Goal: Information Seeking & Learning: Obtain resource

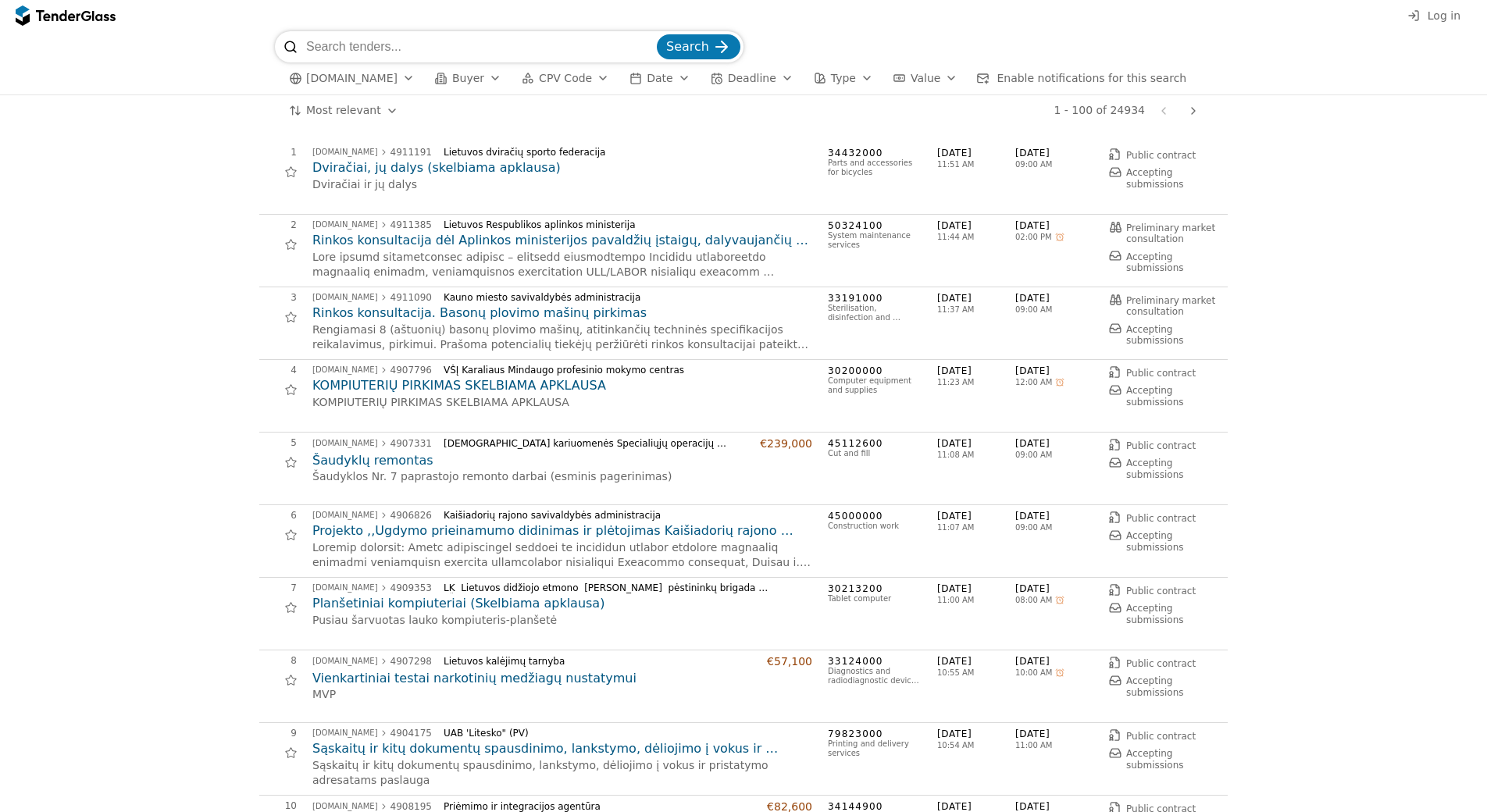
click at [382, 82] on span "[DOMAIN_NAME]" at bounding box center [351, 78] width 91 height 13
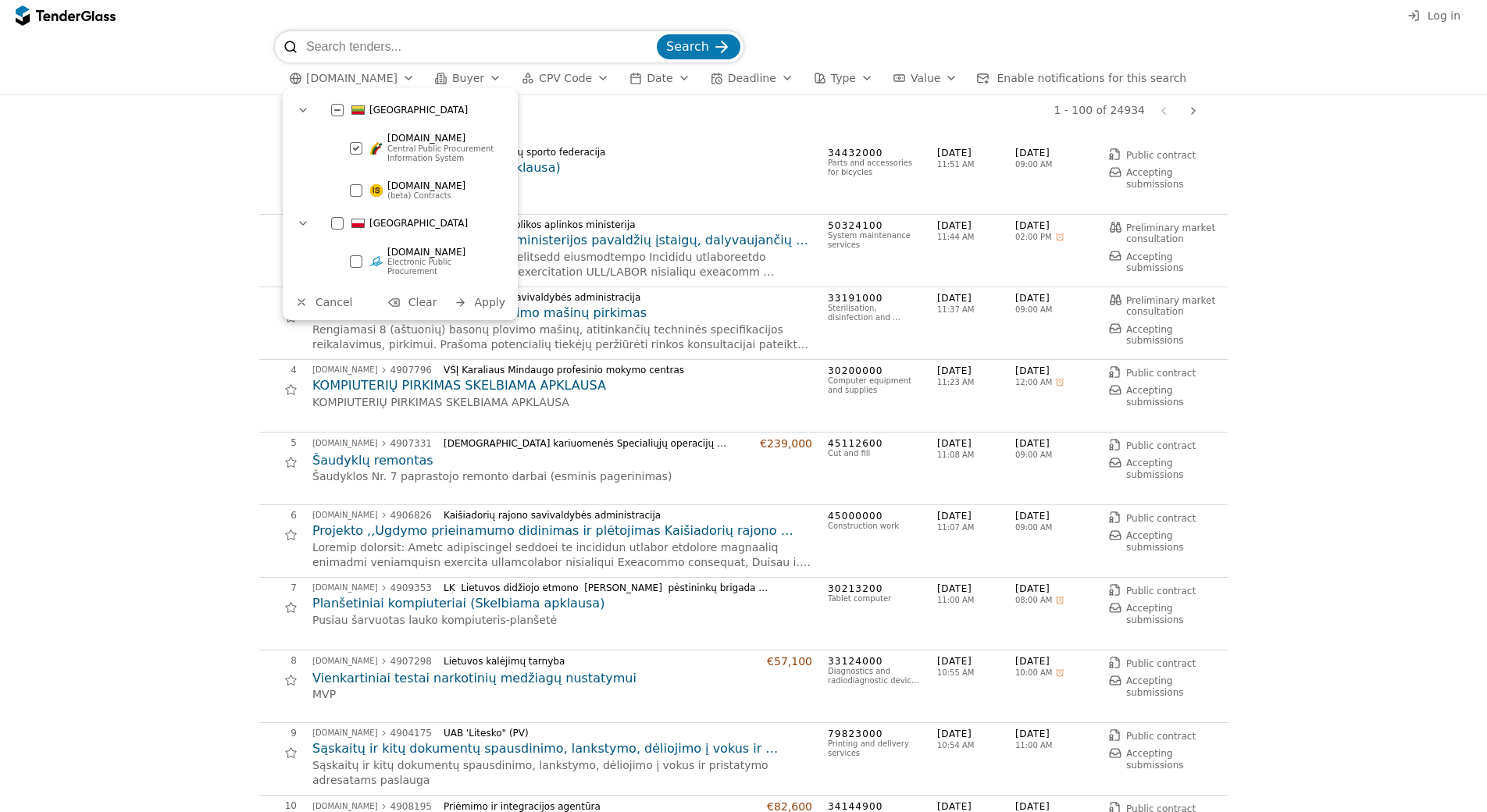
click at [439, 190] on span "[DOMAIN_NAME]" at bounding box center [427, 185] width 78 height 11
click at [410, 194] on span "(beta) Contracts" at bounding box center [419, 196] width 64 height 9
click at [351, 143] on div at bounding box center [356, 148] width 55 height 53
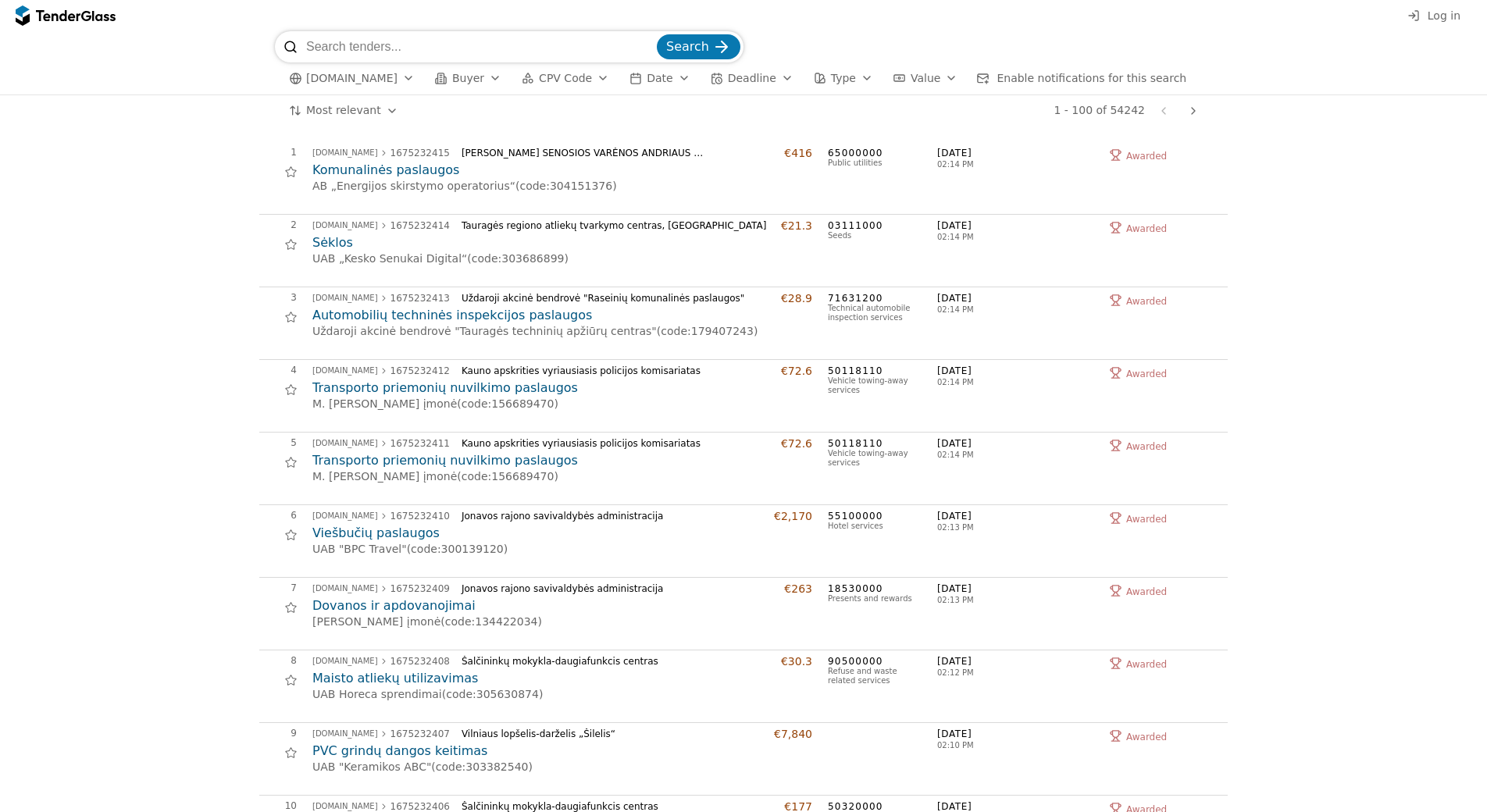
click at [398, 172] on h2 "Komunalinės paslaugos" at bounding box center [562, 169] width 500 height 17
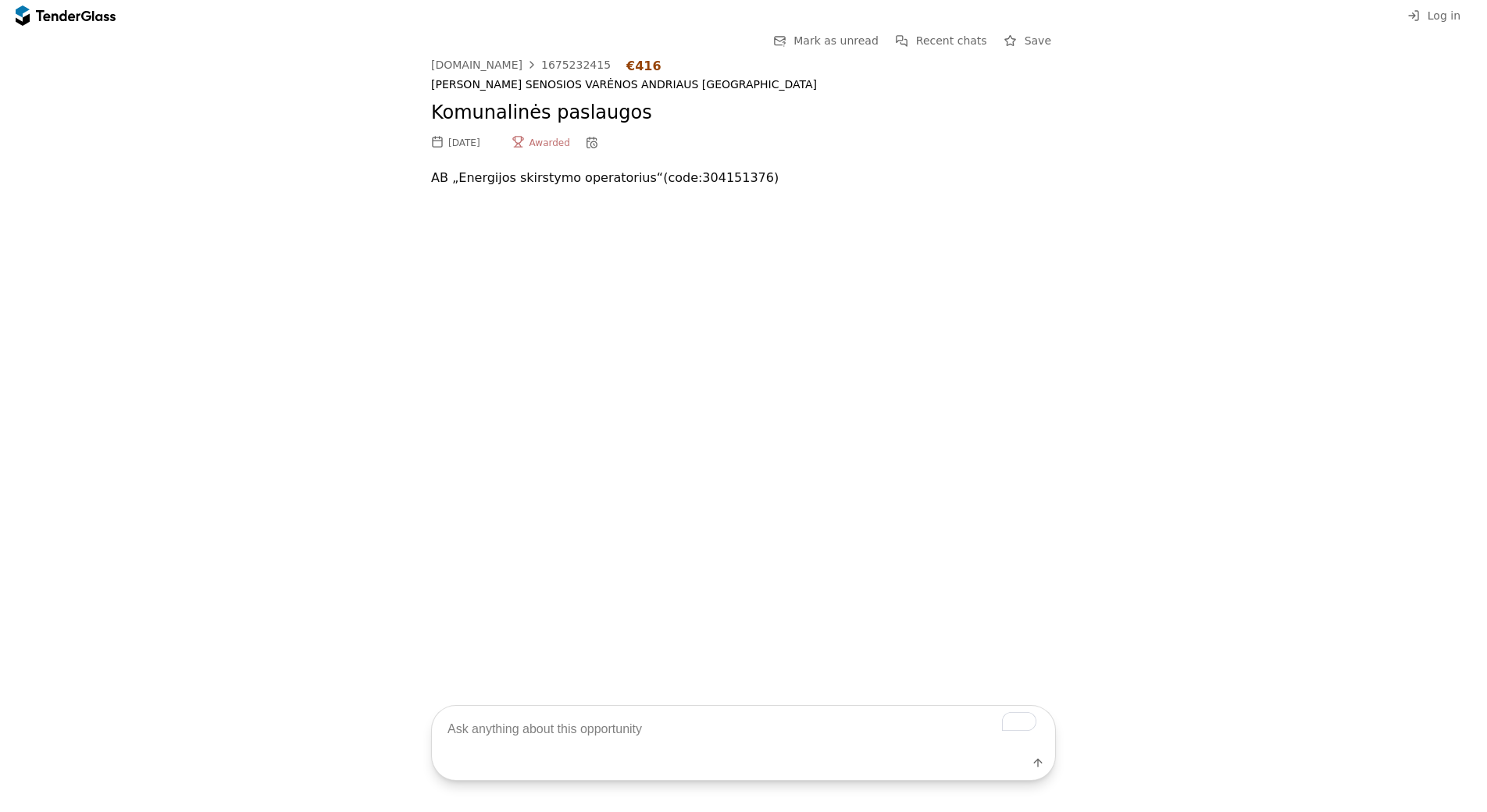
click at [604, 177] on p "AB „Energijos skirstymo operatorius“ (code: 304151376 )" at bounding box center [743, 177] width 625 height 22
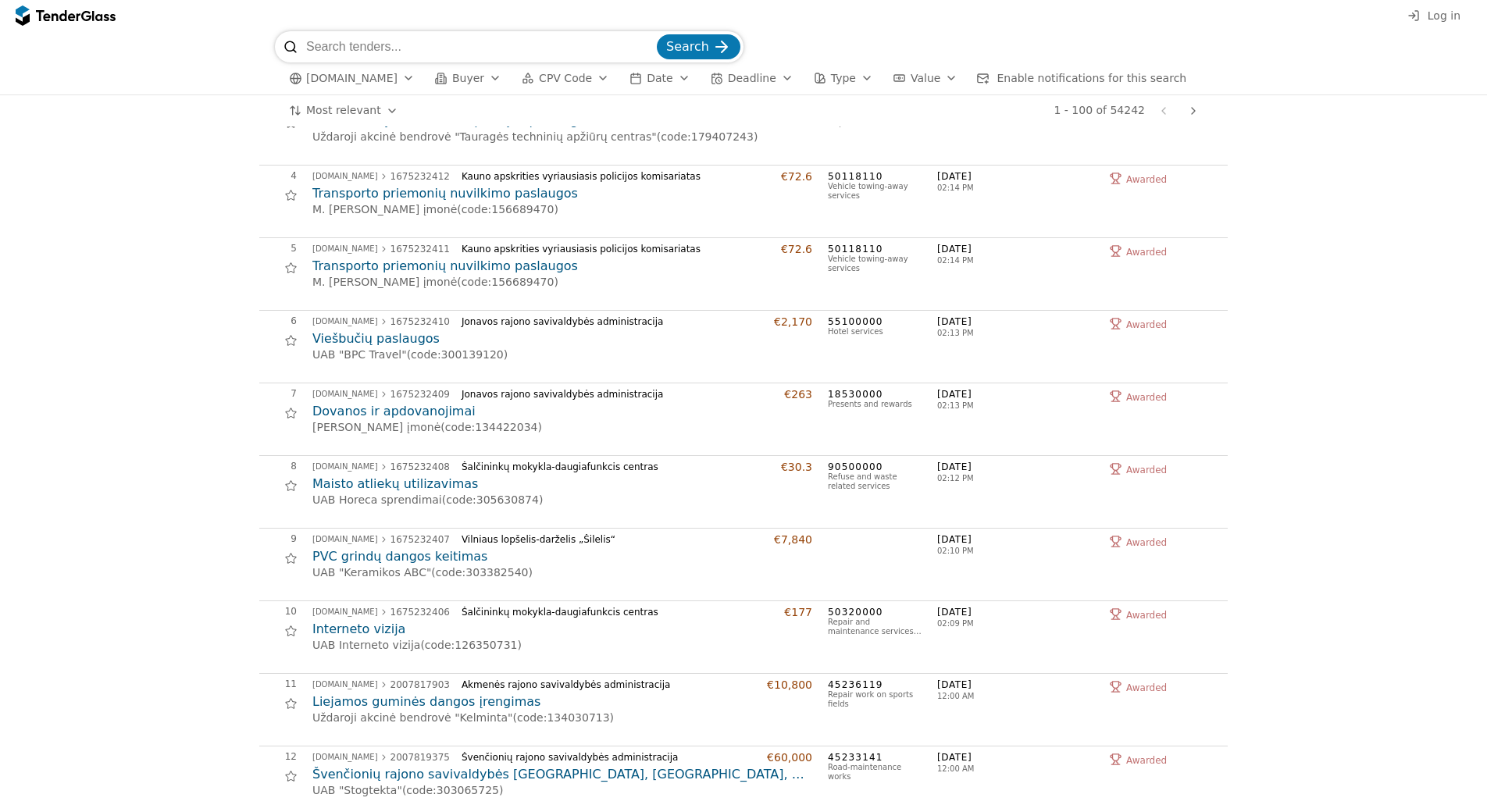
scroll to position [208, 0]
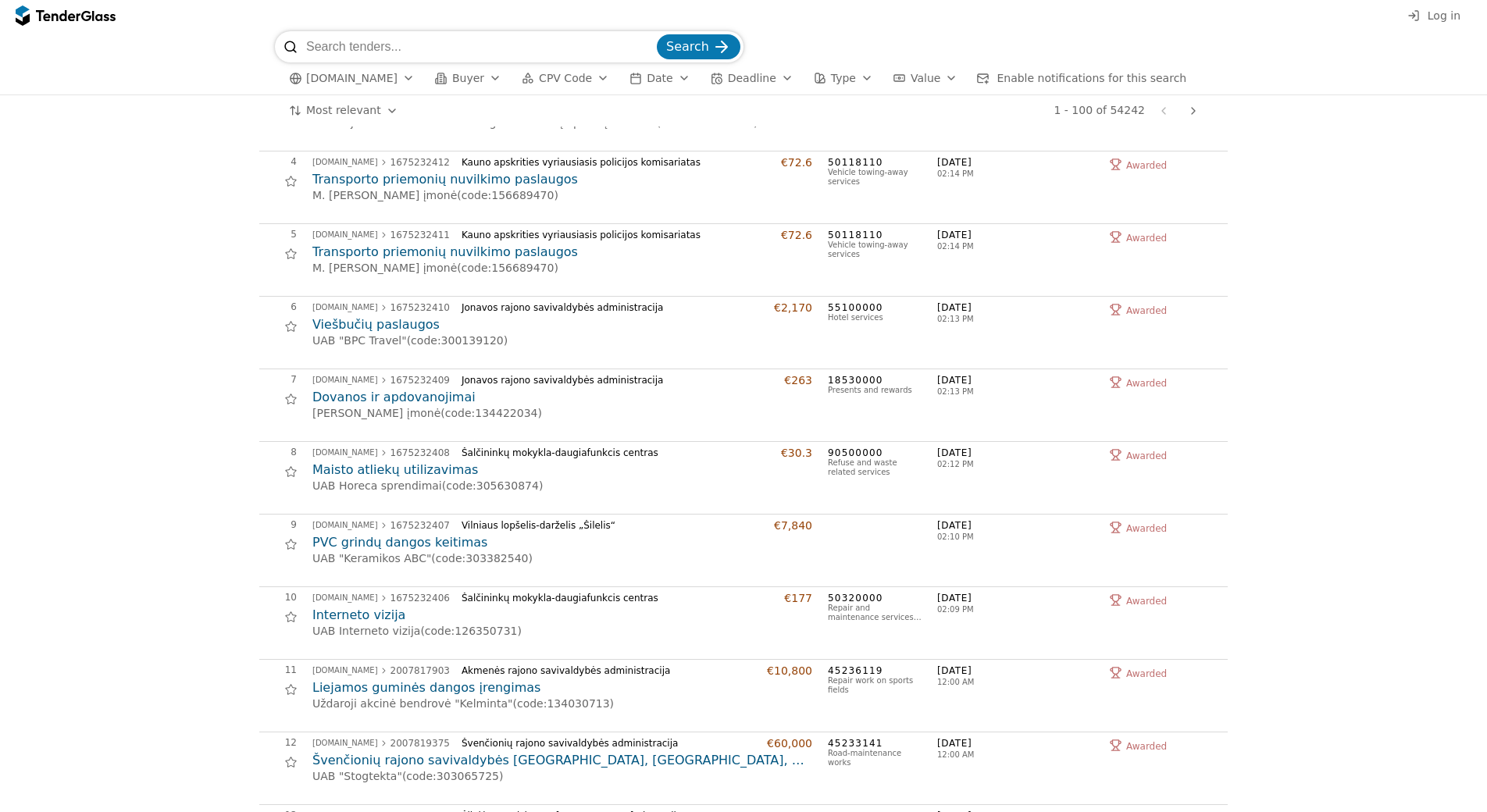
click at [372, 685] on h2 "Liejamos guminės dangos įrengimas" at bounding box center [562, 687] width 500 height 17
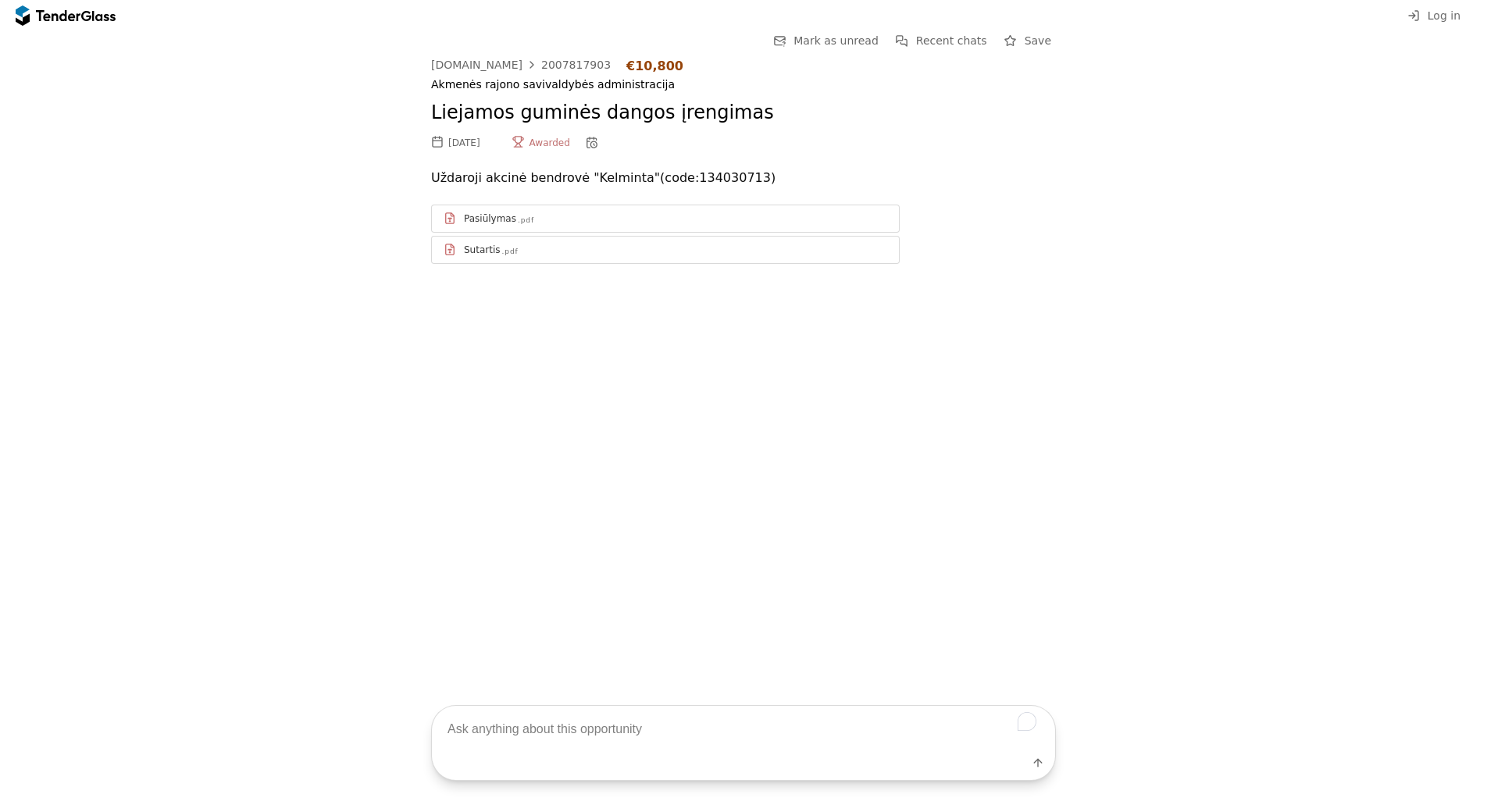
click at [502, 223] on div "Pasiūlymas" at bounding box center [489, 219] width 52 height 12
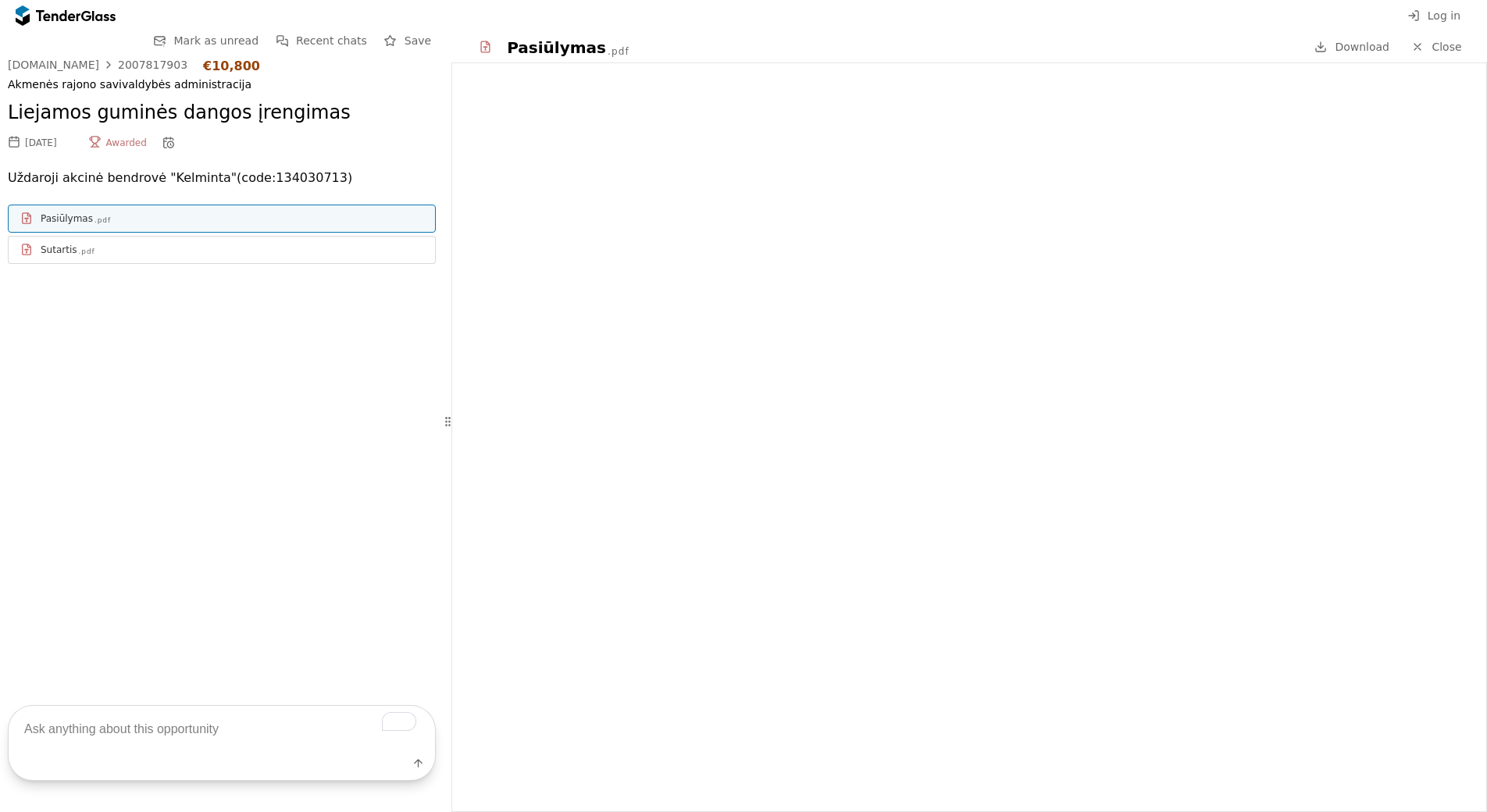
click at [56, 254] on div "Sutartis" at bounding box center [59, 250] width 36 height 12
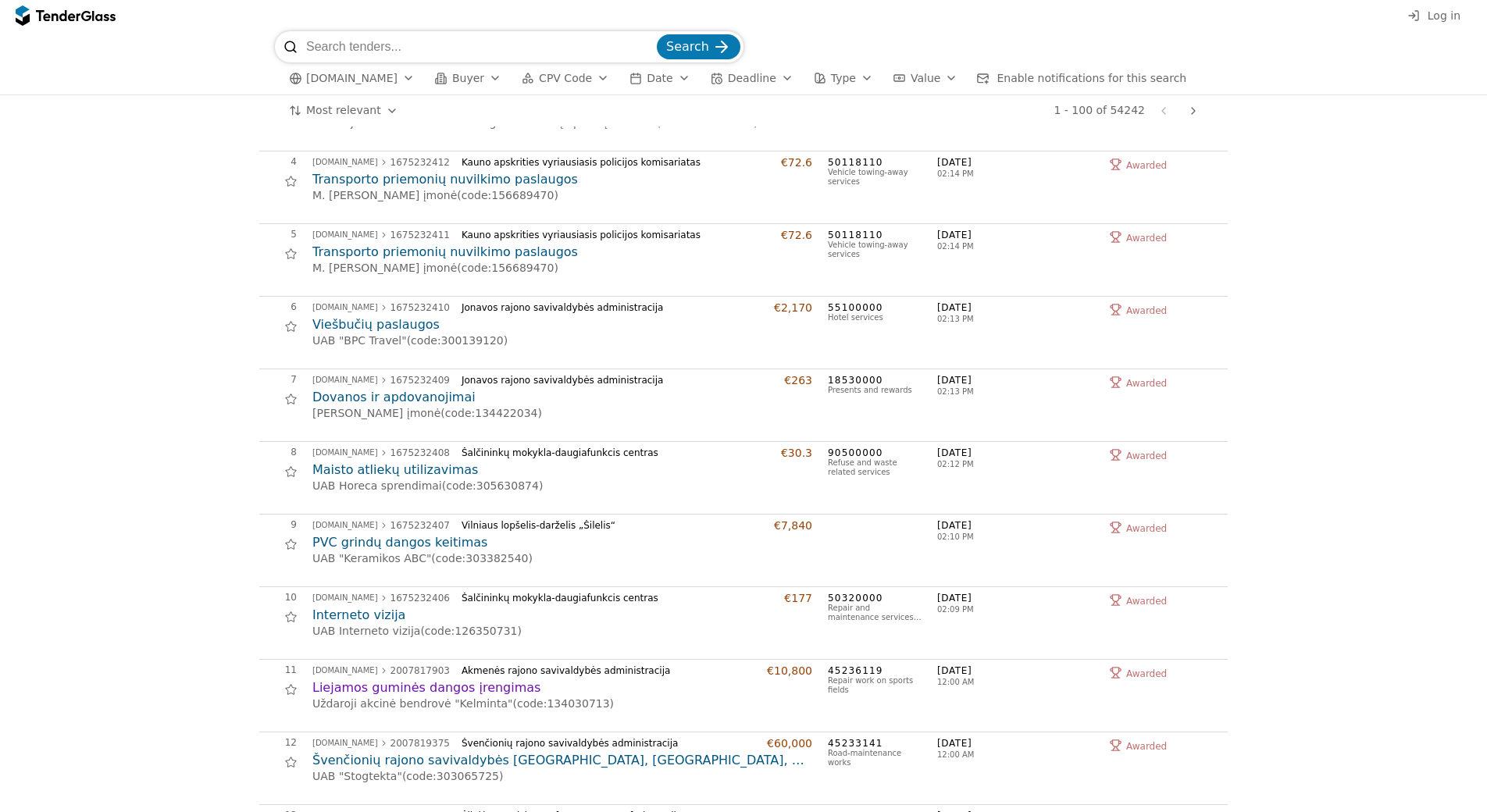
click at [888, 261] on div "50118110 Vehicle towing-away services" at bounding box center [875, 260] width 94 height 62
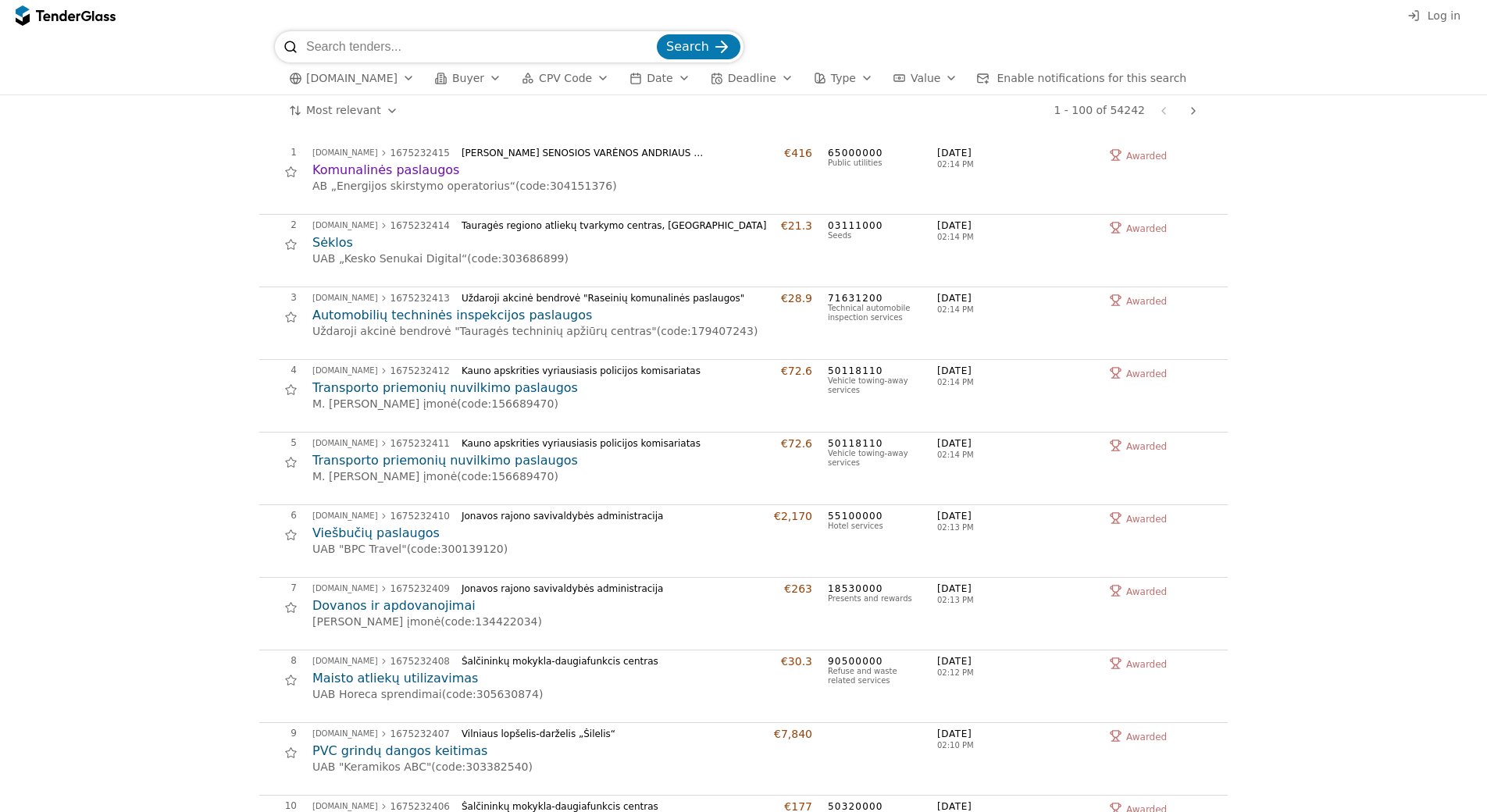
click at [466, 82] on span "Buyer" at bounding box center [468, 78] width 32 height 12
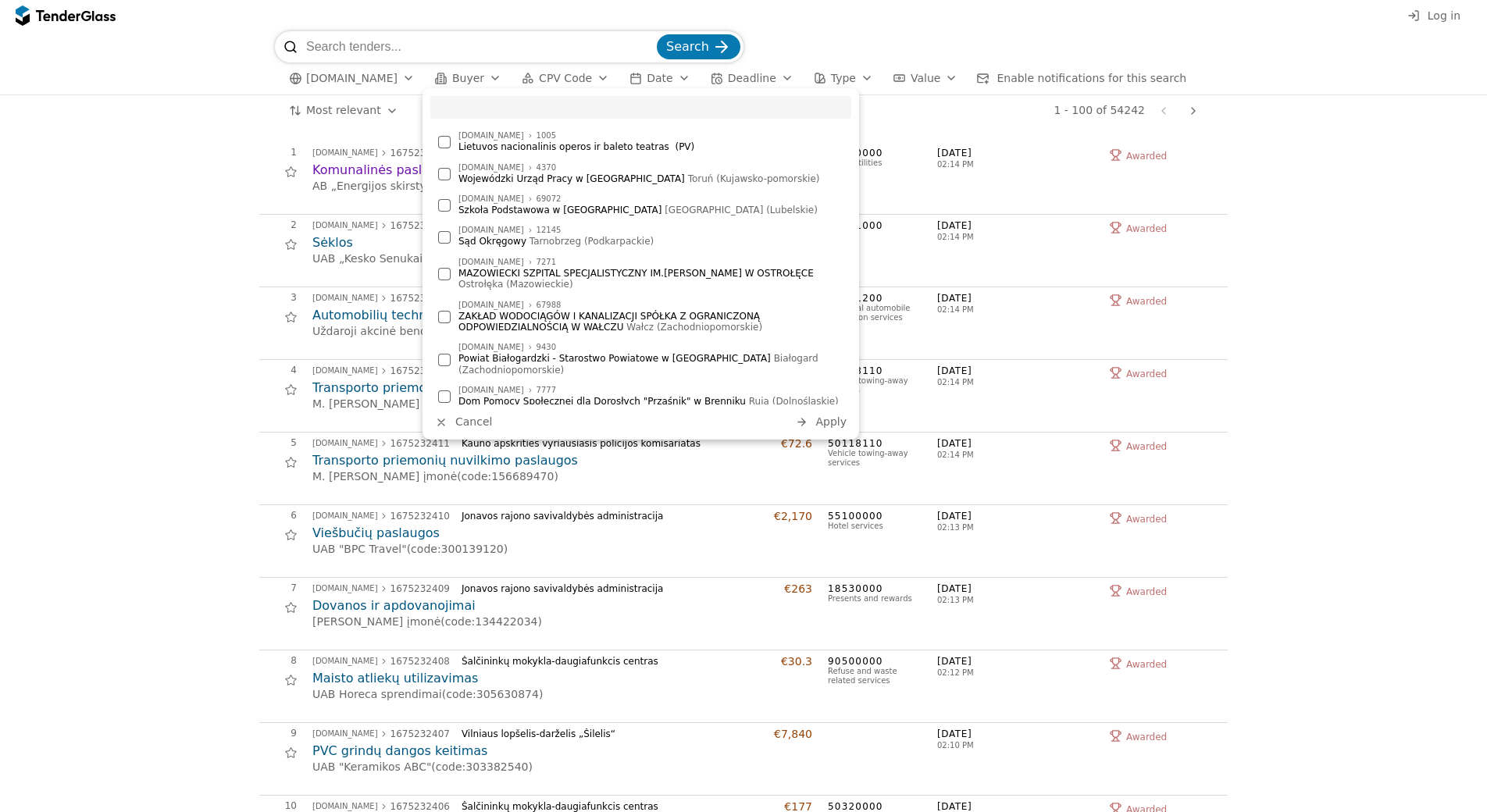
click at [466, 82] on span "Buyer" at bounding box center [468, 78] width 32 height 12
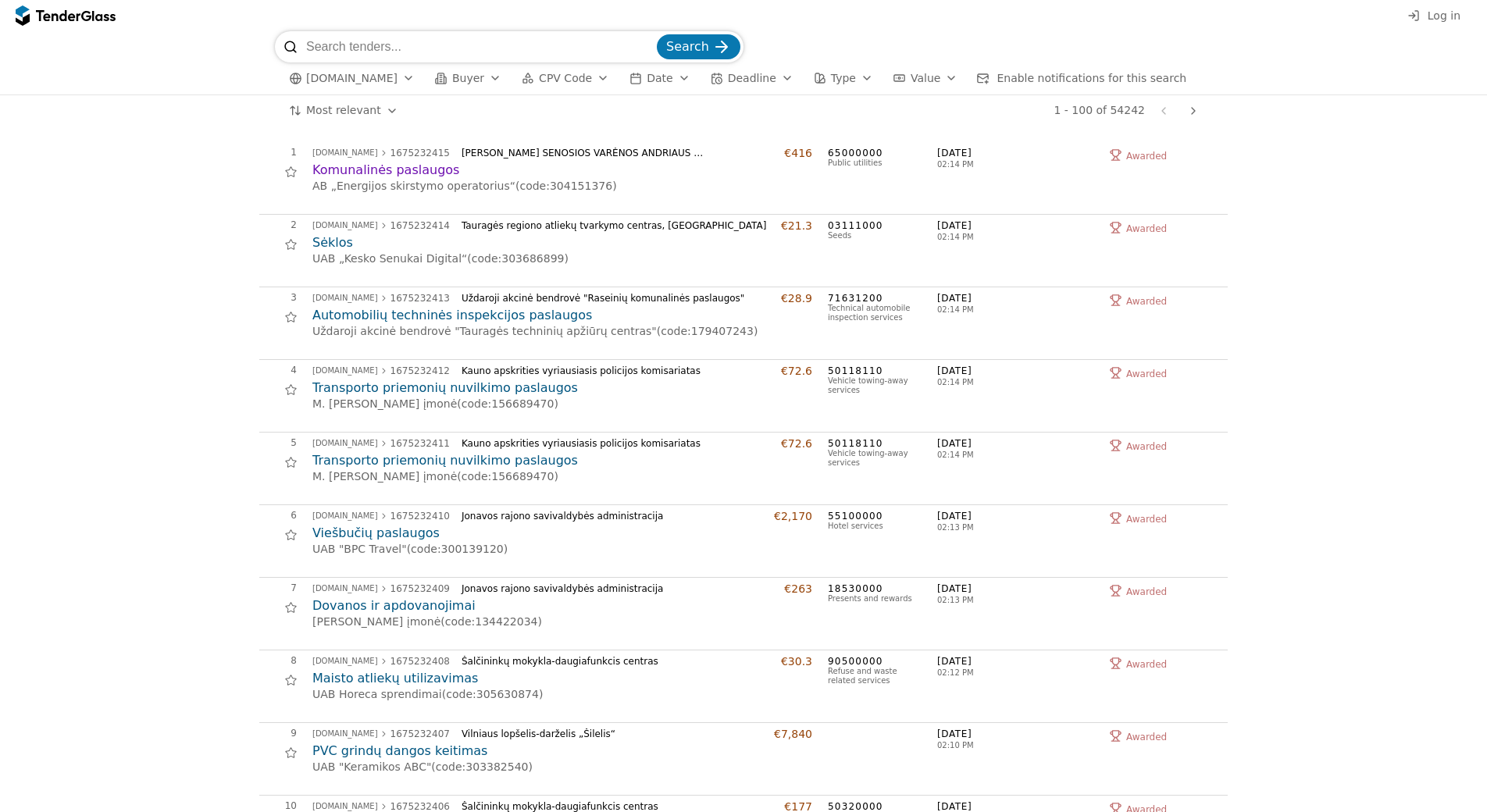
click at [377, 82] on span "[DOMAIN_NAME]" at bounding box center [351, 78] width 91 height 13
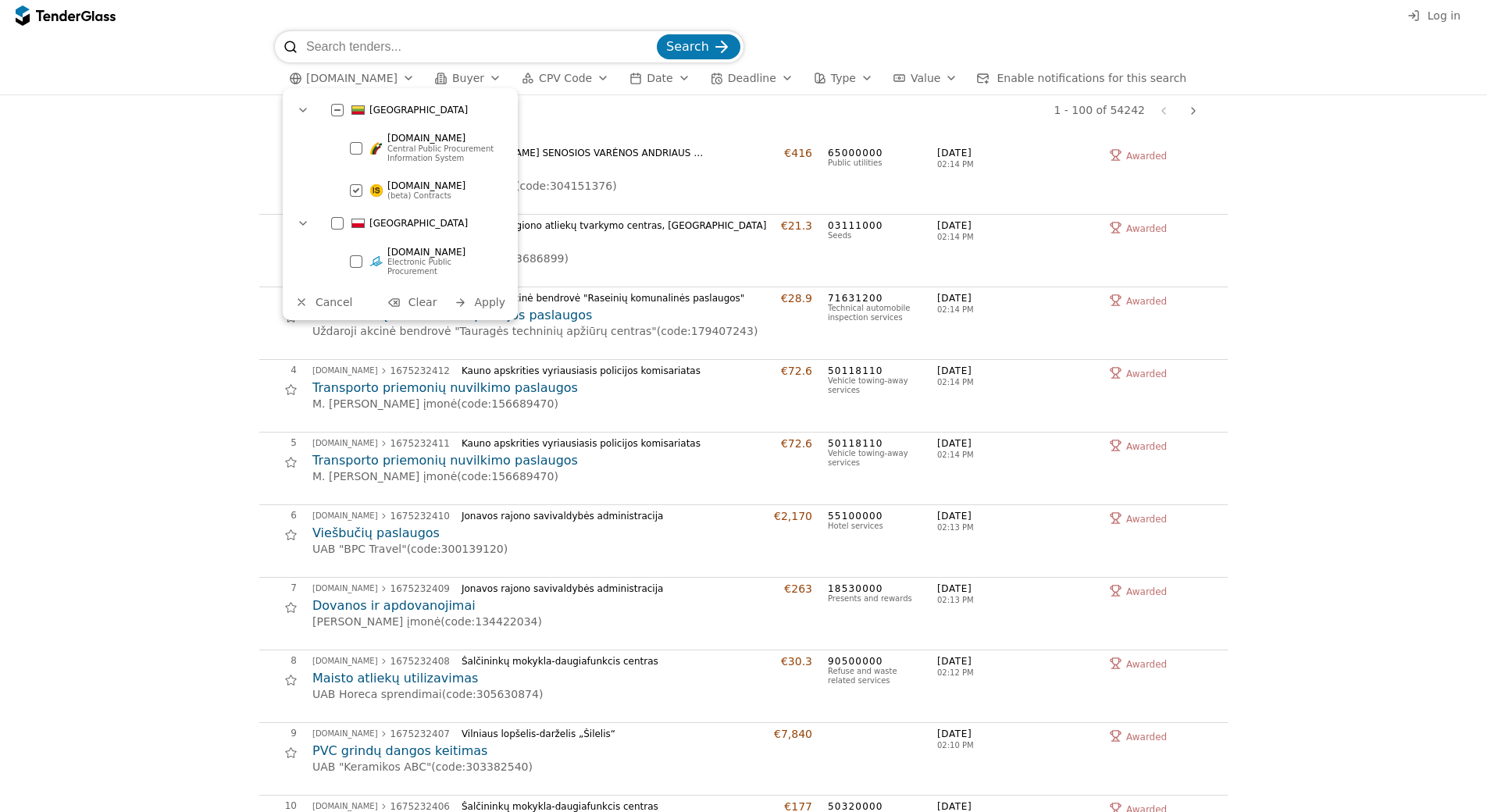
click at [358, 255] on div at bounding box center [356, 262] width 12 height 12
click at [357, 190] on div at bounding box center [356, 191] width 55 height 53
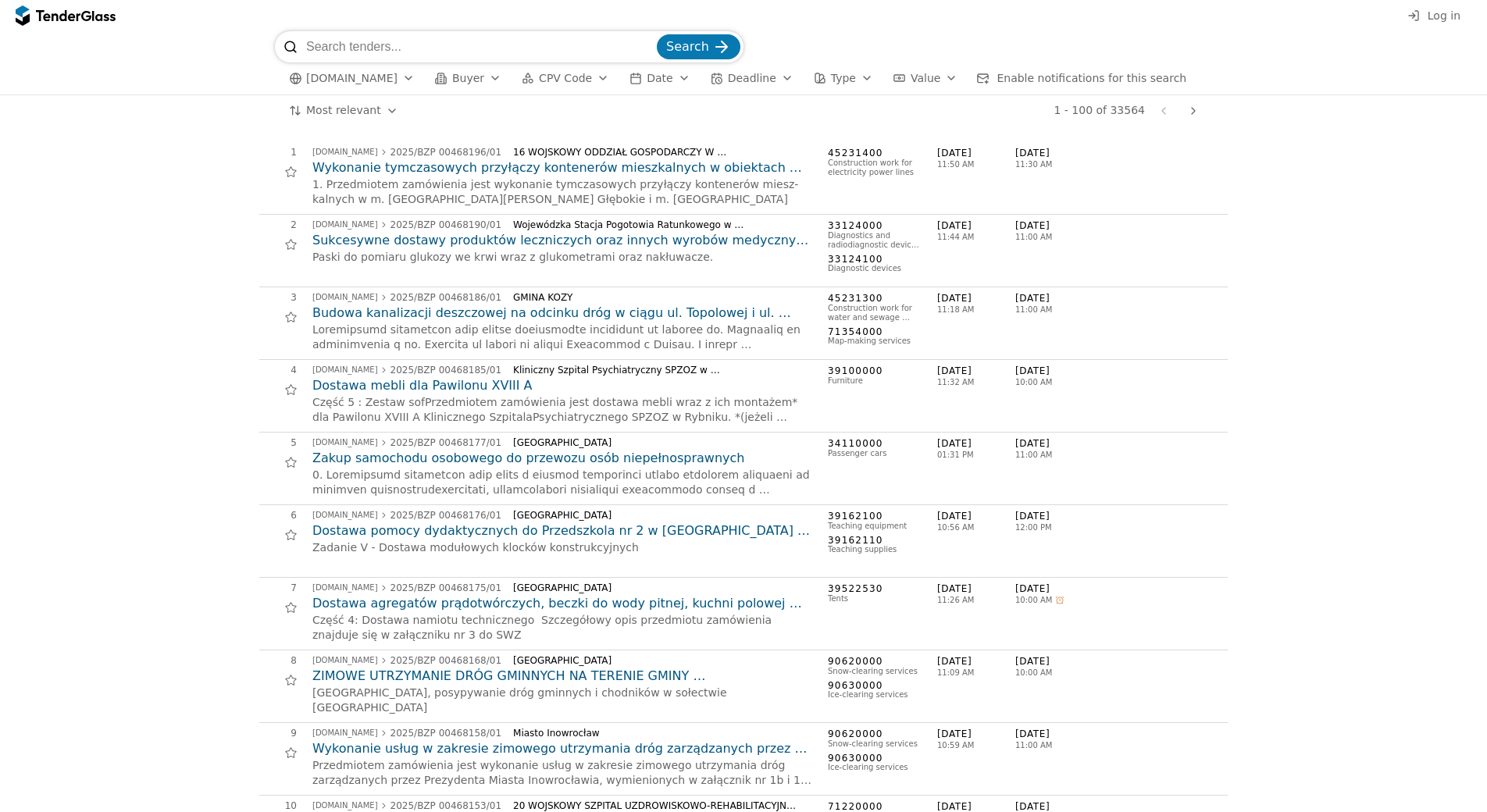
click at [354, 110] on html "Log in Search ezamowienia.gov.pl Buyer CPV Code Date Deadline Type Value Enable…" at bounding box center [743, 406] width 1487 height 812
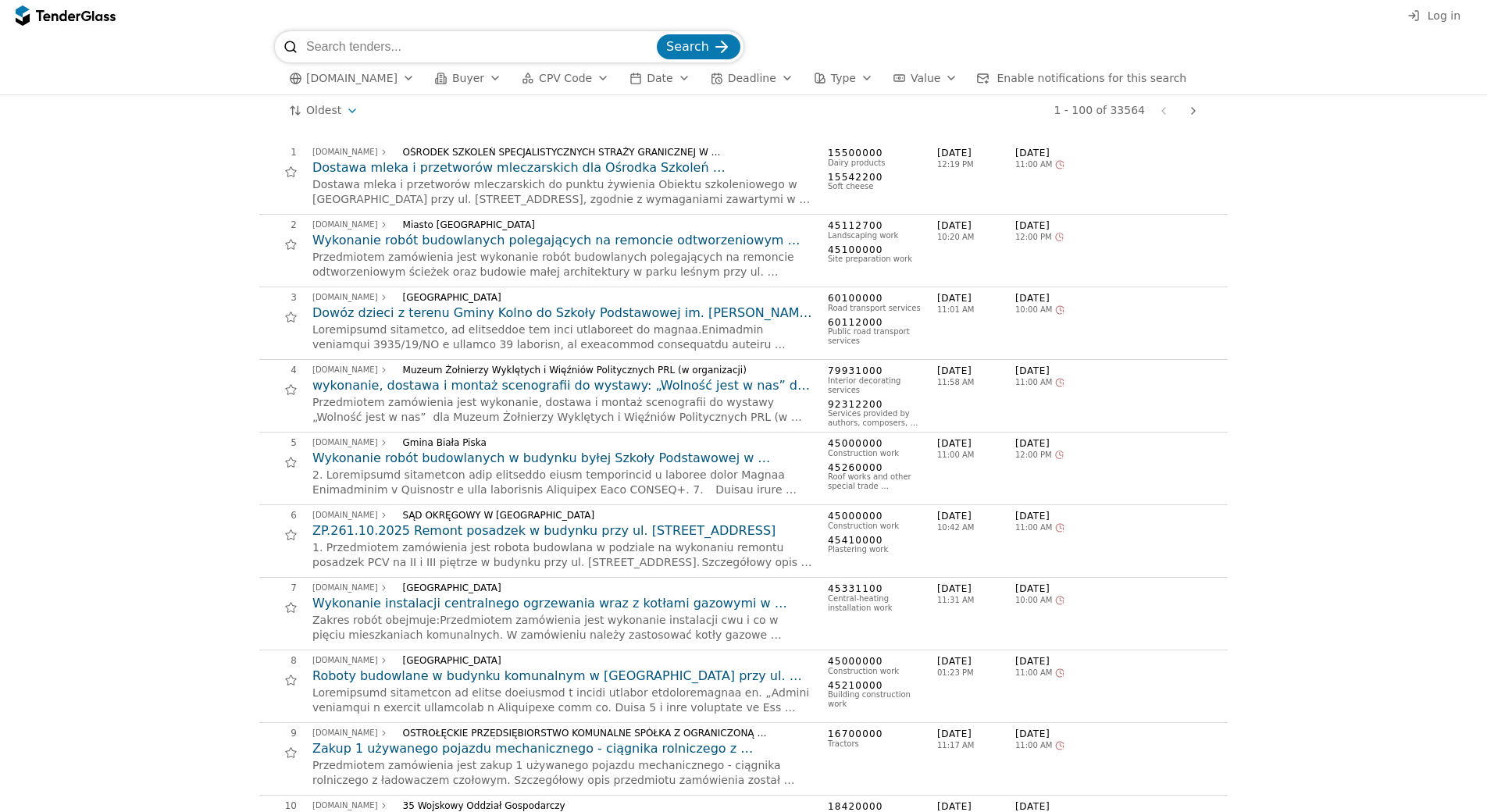
click at [1193, 110] on div at bounding box center [1194, 111] width 37 height 41
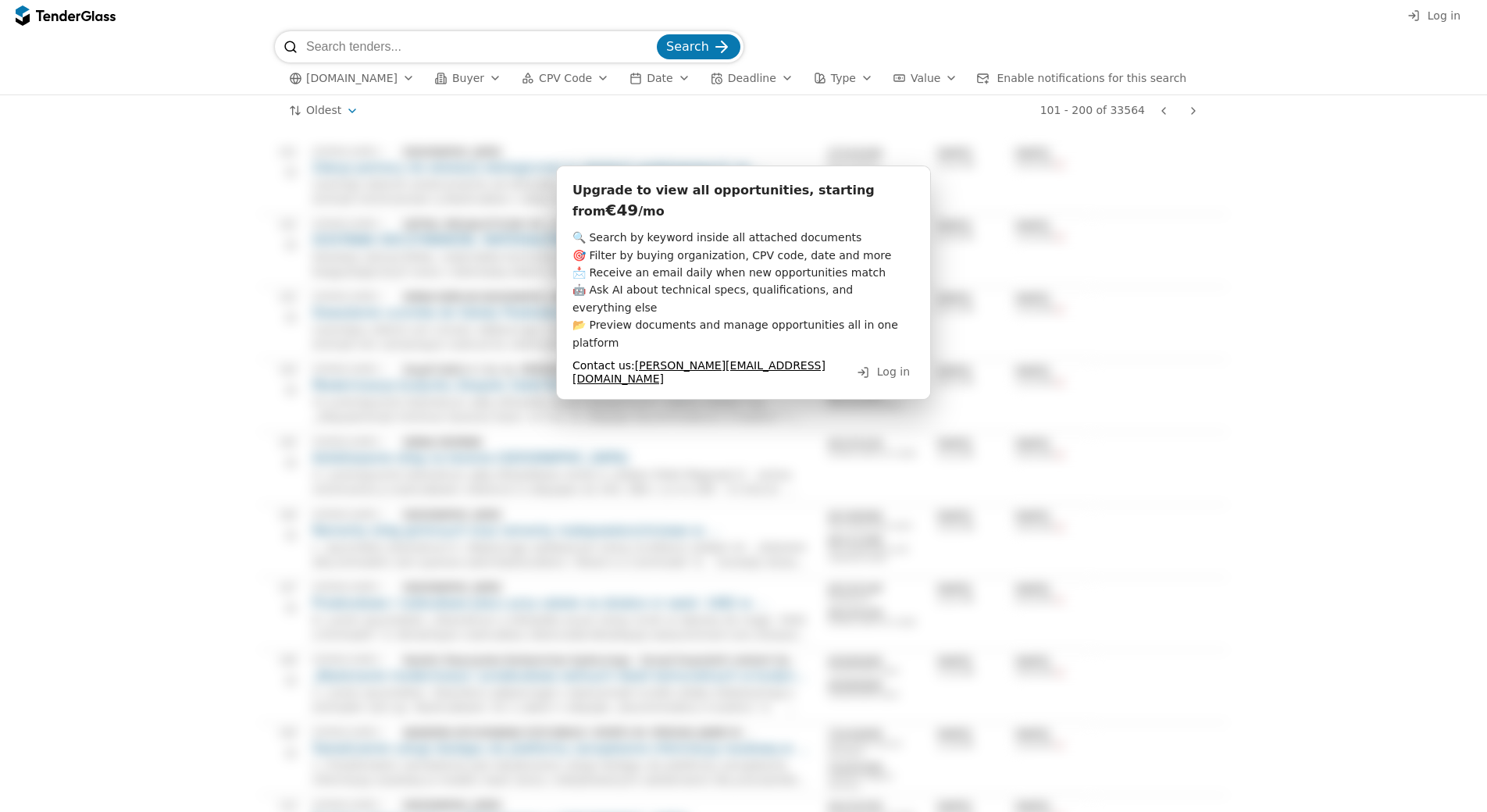
click at [1193, 113] on div at bounding box center [1194, 111] width 37 height 41
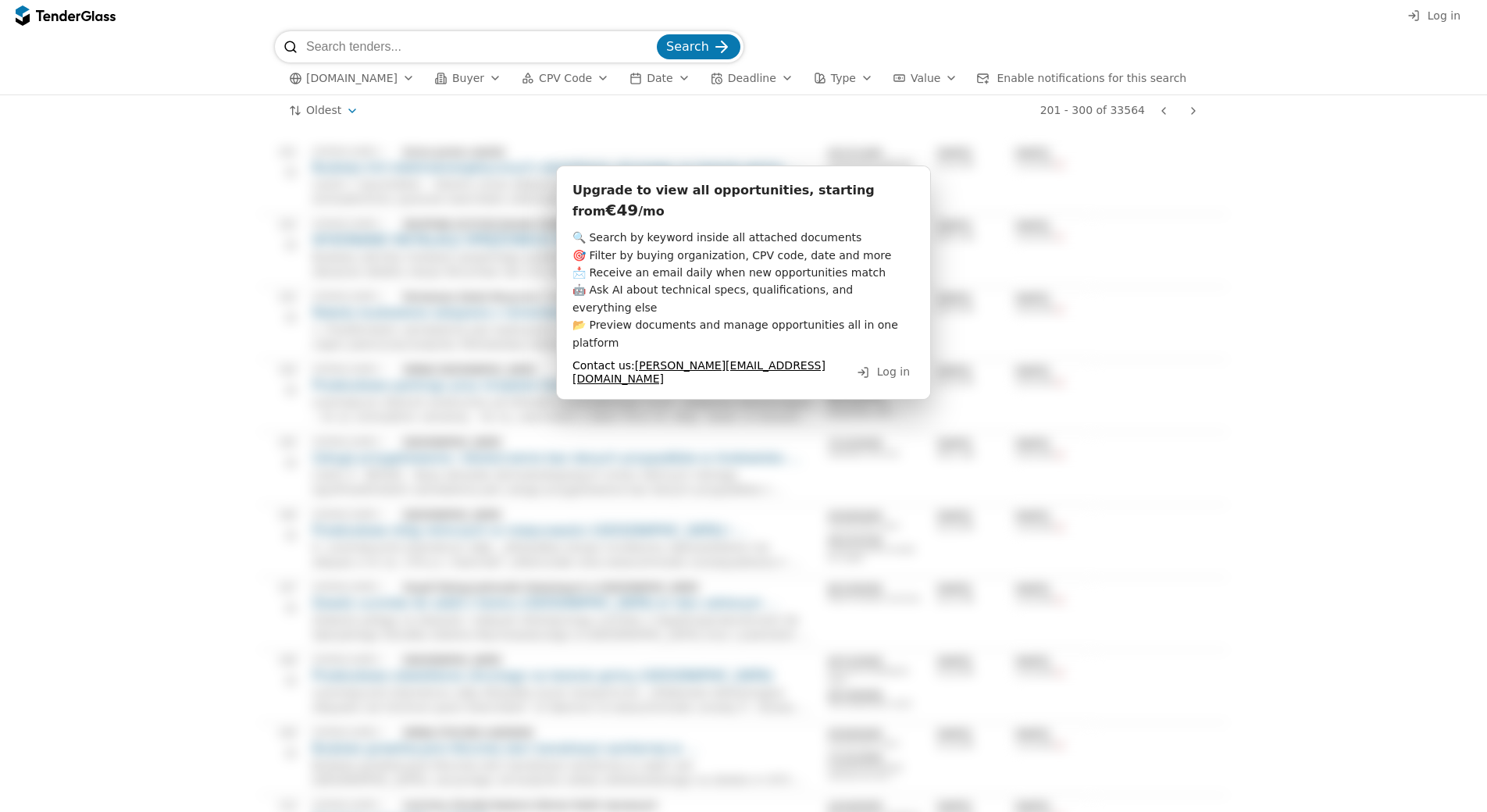
click at [1193, 113] on div at bounding box center [1194, 111] width 37 height 41
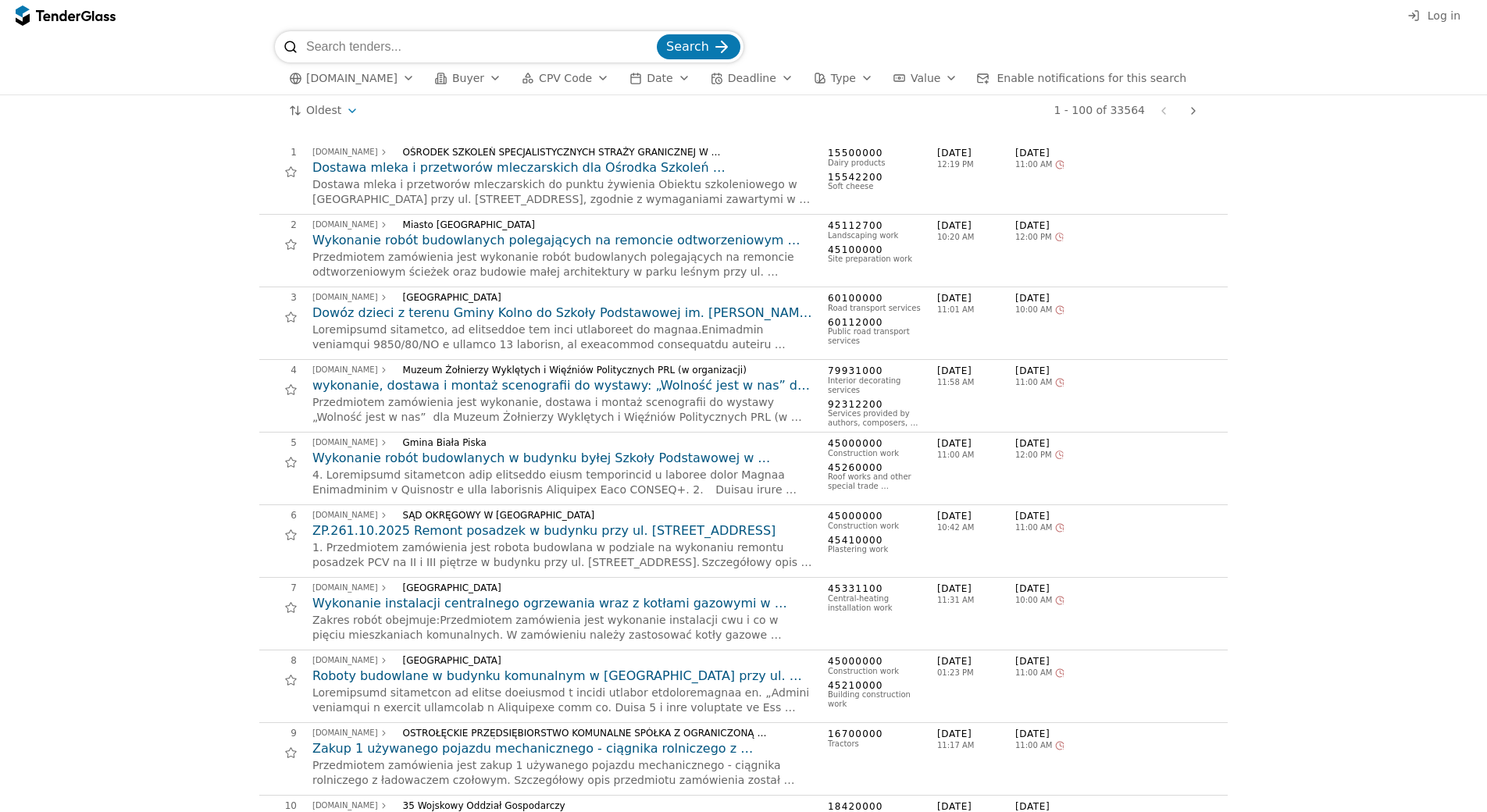
click at [400, 163] on h2 "Dostawa mleka i przetworów mleczarskich dla Ośrodka Szkoleń Specjalistycznych S…" at bounding box center [562, 168] width 500 height 17
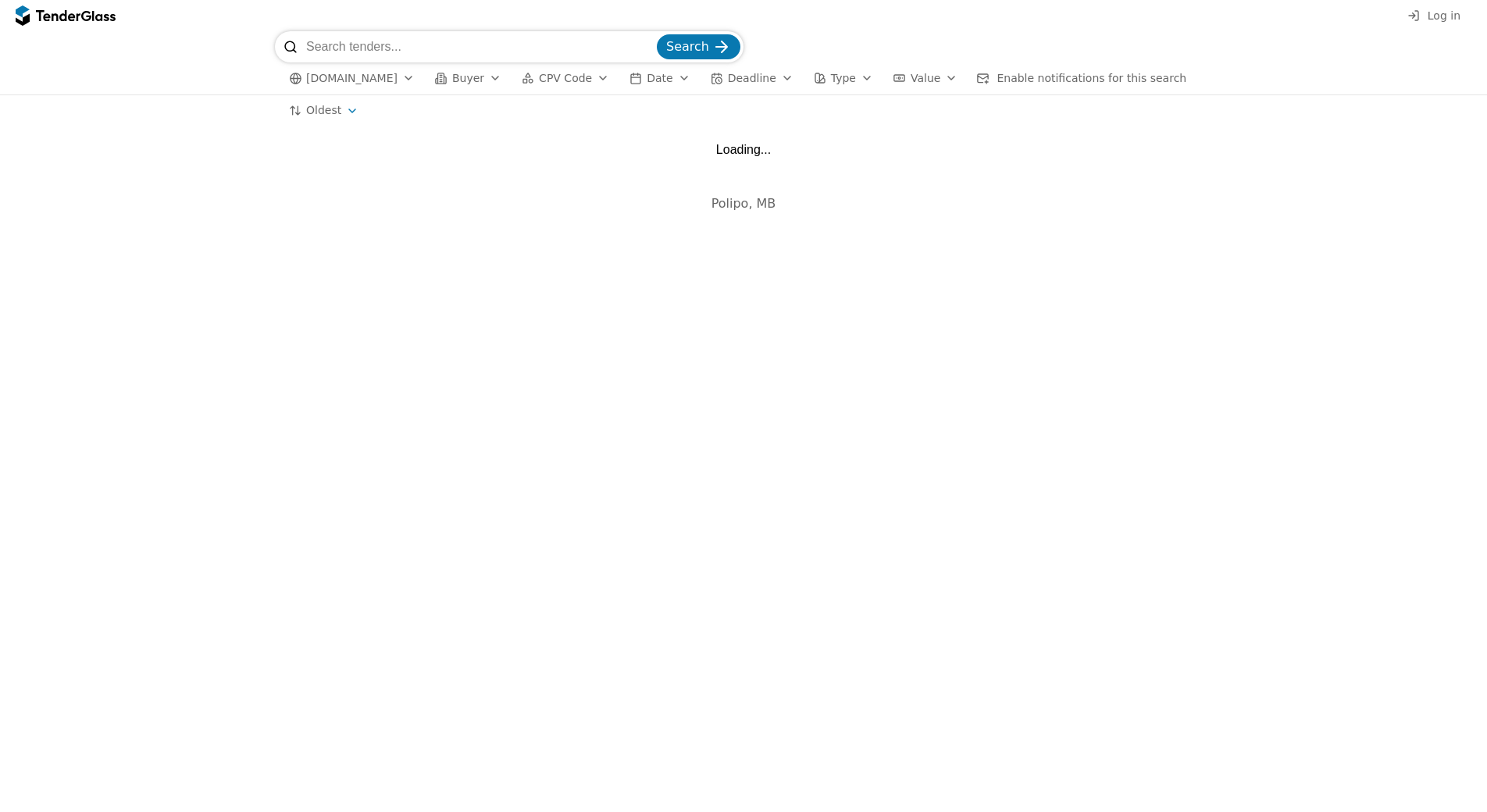
click at [344, 110] on html "Log in Search ezamowienia.gov.pl Buyer CPV Code Date Deadline Type Value Enable…" at bounding box center [743, 406] width 1487 height 812
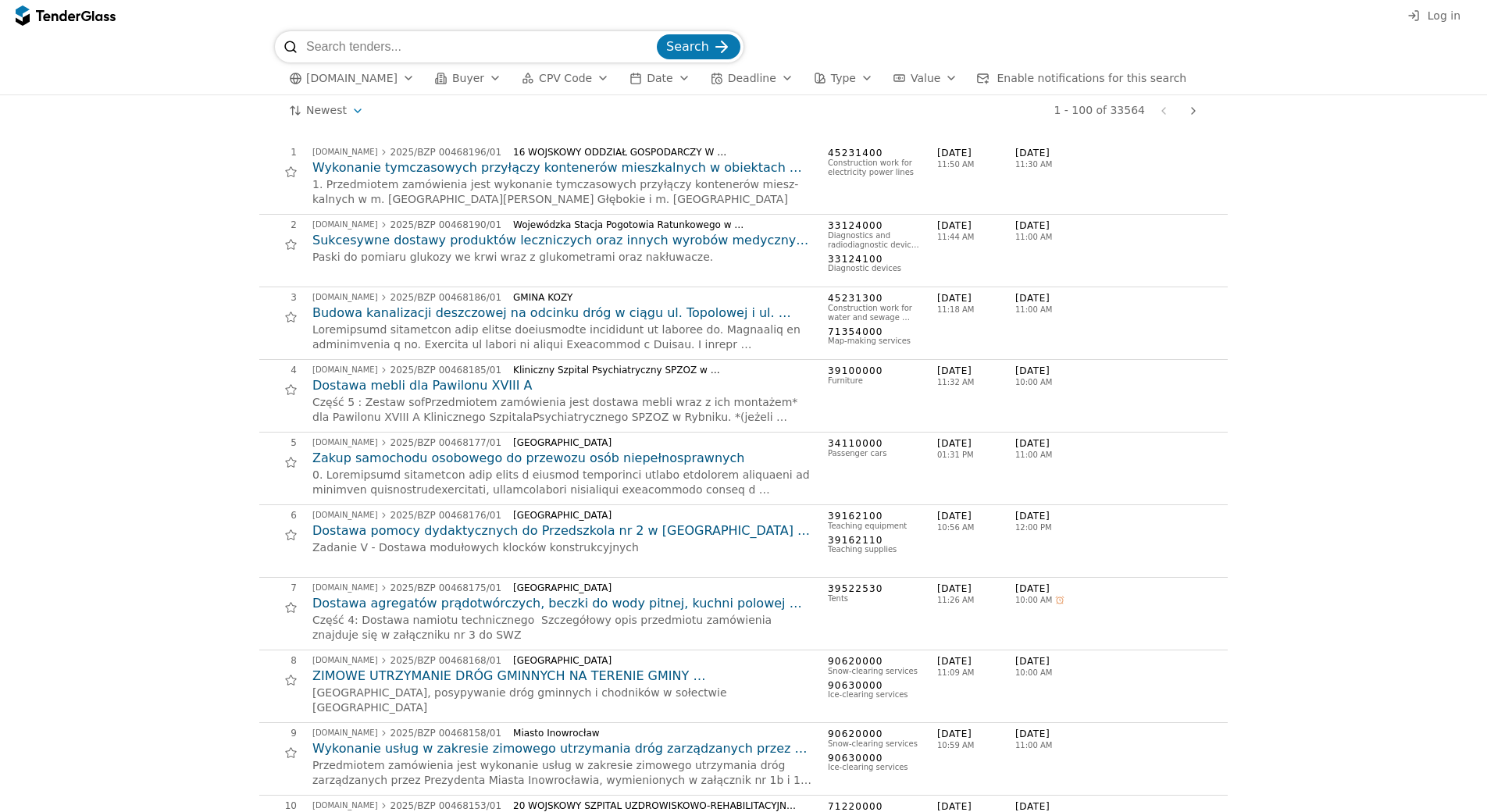
click at [353, 169] on h2 "Wykonanie tymczasowych przyłączy kontenerów mieszkalnych w obiektach administro…" at bounding box center [562, 168] width 500 height 17
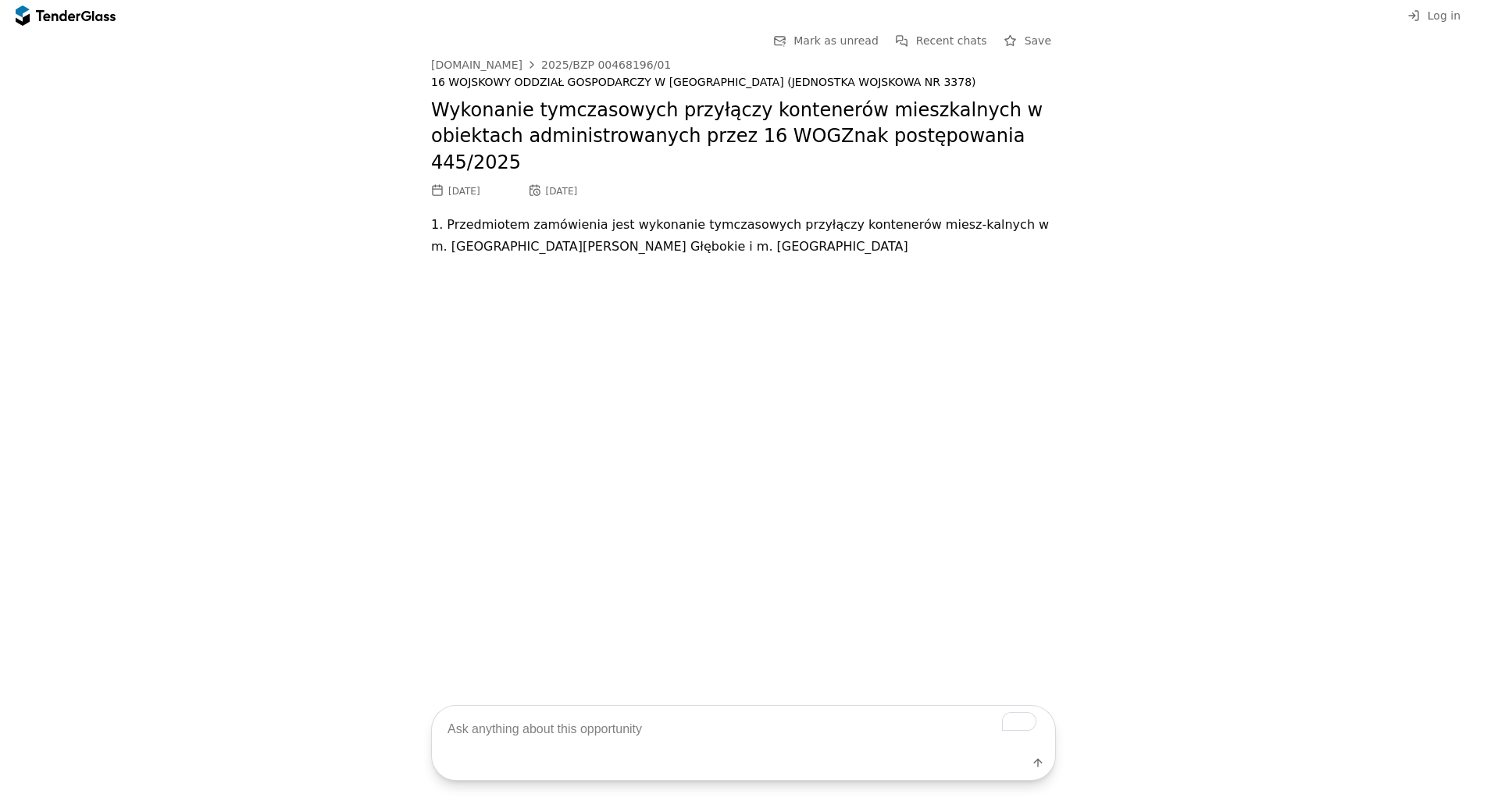
click at [660, 258] on div at bounding box center [743, 274] width 625 height 32
click at [584, 219] on p "1. Przedmiotem zamówienia jest wykonanie tymczasowych przyłączy kontenerów mies…" at bounding box center [743, 235] width 625 height 43
click at [526, 214] on p "1. Przedmiotem zamówienia jest wykonanie tymczasowych przyłączy kontenerów mies…" at bounding box center [743, 235] width 625 height 43
click at [492, 183] on div "ezamowienia.gov.pl 2025/BZP 00468196/01 16 WOJSKOWY ODDZIAŁ GOSPODARCZY W DRAWS…" at bounding box center [743, 174] width 625 height 231
click at [521, 128] on h2 "Wykonanie tymczasowych przyłączy kontenerów mieszkalnych w obiektach administro…" at bounding box center [743, 137] width 625 height 79
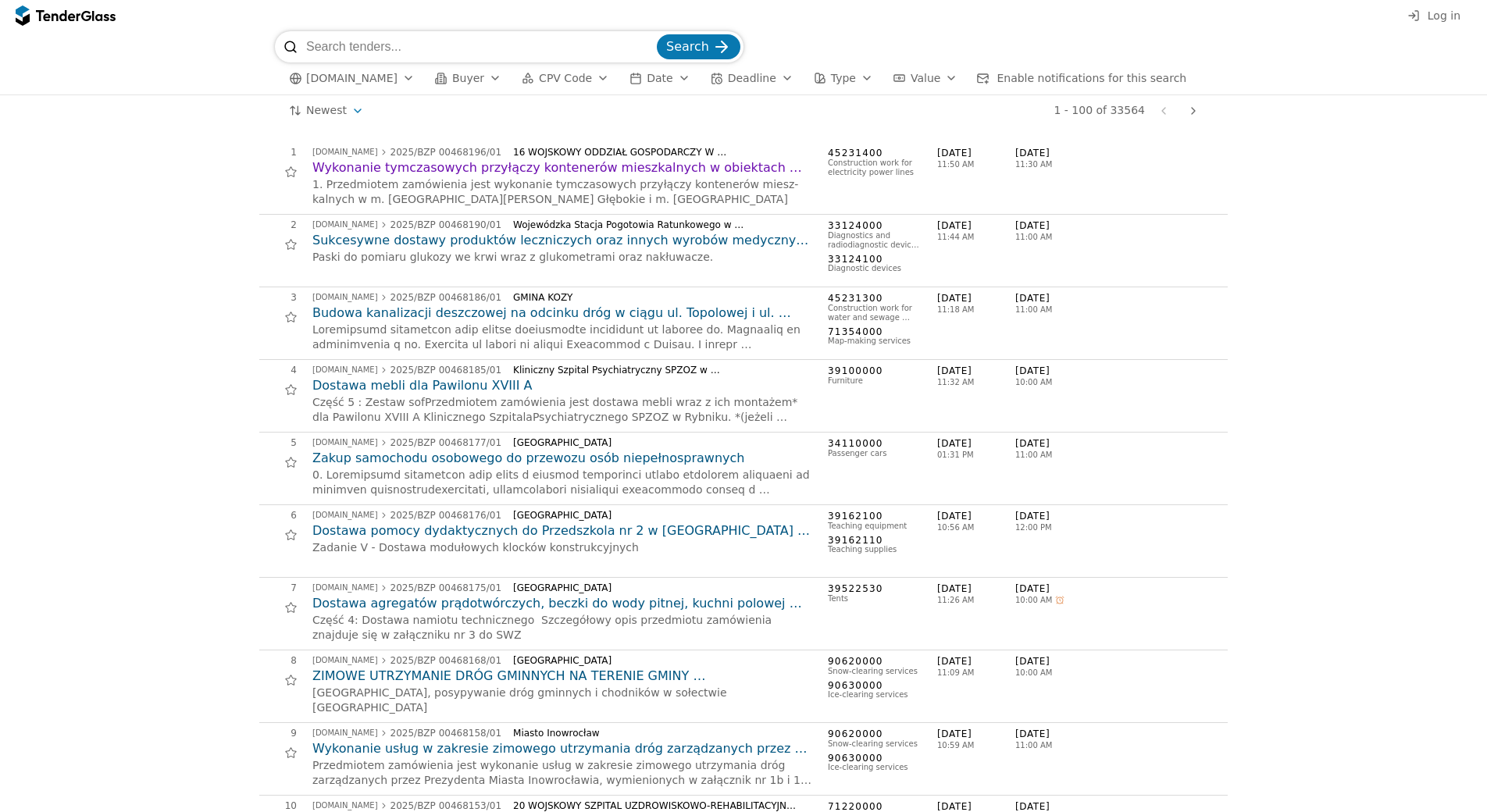
click at [448, 246] on h2 "Sukcesywne dostawy produktów leczniczych oraz innych wyrobów medycznych w posta…" at bounding box center [562, 240] width 500 height 17
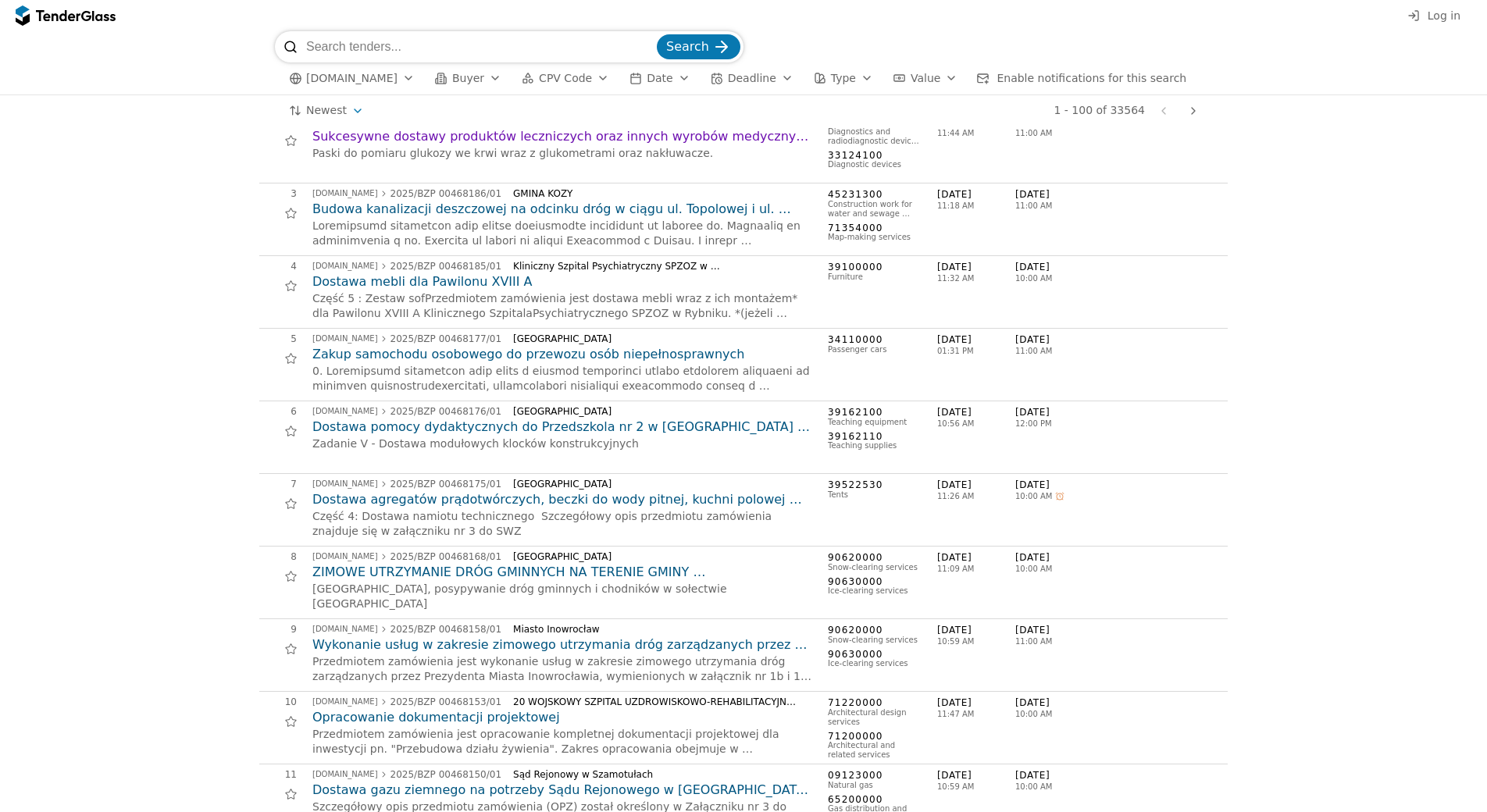
click at [544, 359] on h2 "Zakup samochodu osobowego do przewozu osób niepełnosprawnych" at bounding box center [562, 354] width 500 height 17
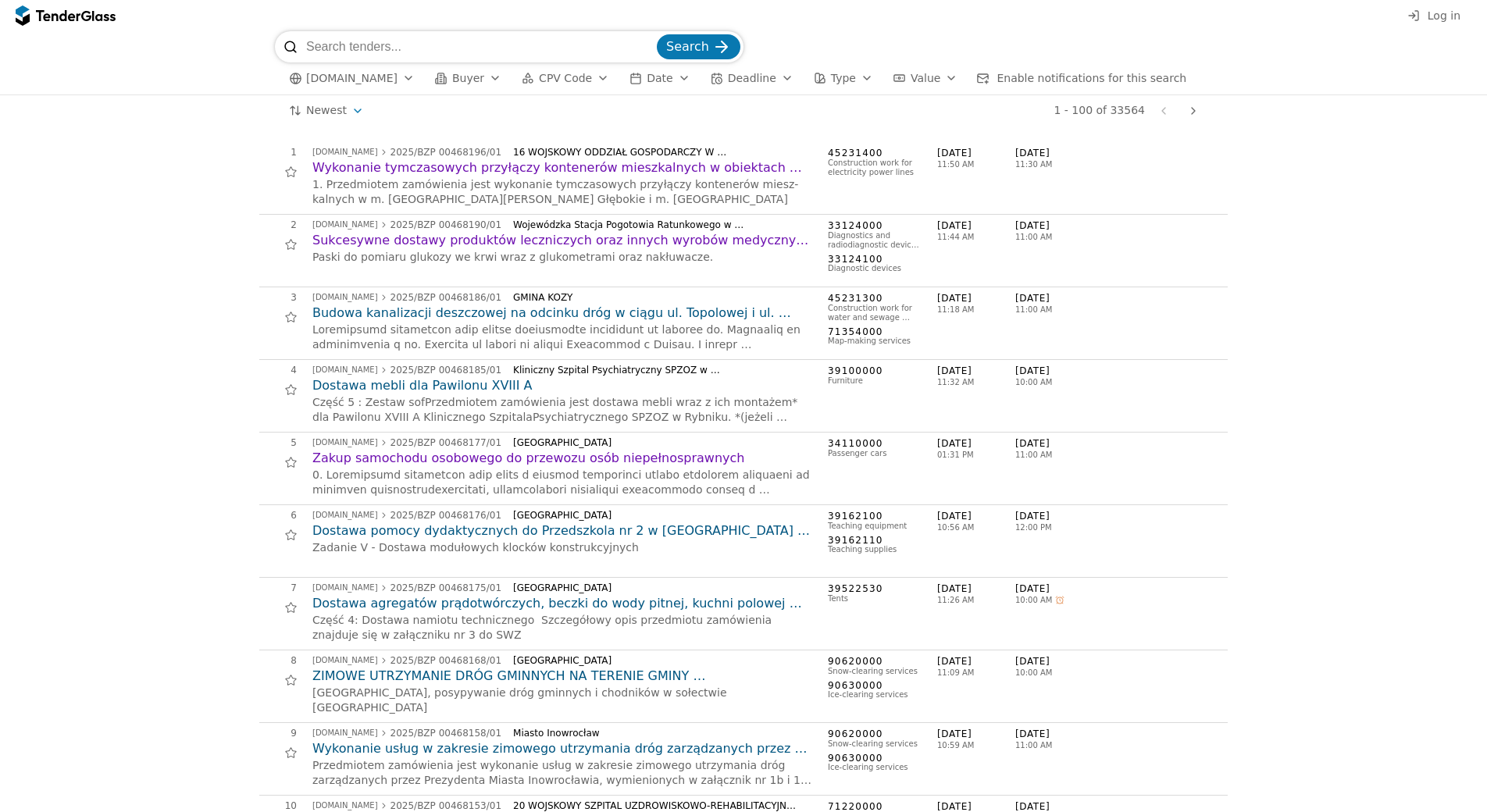
scroll to position [312, 0]
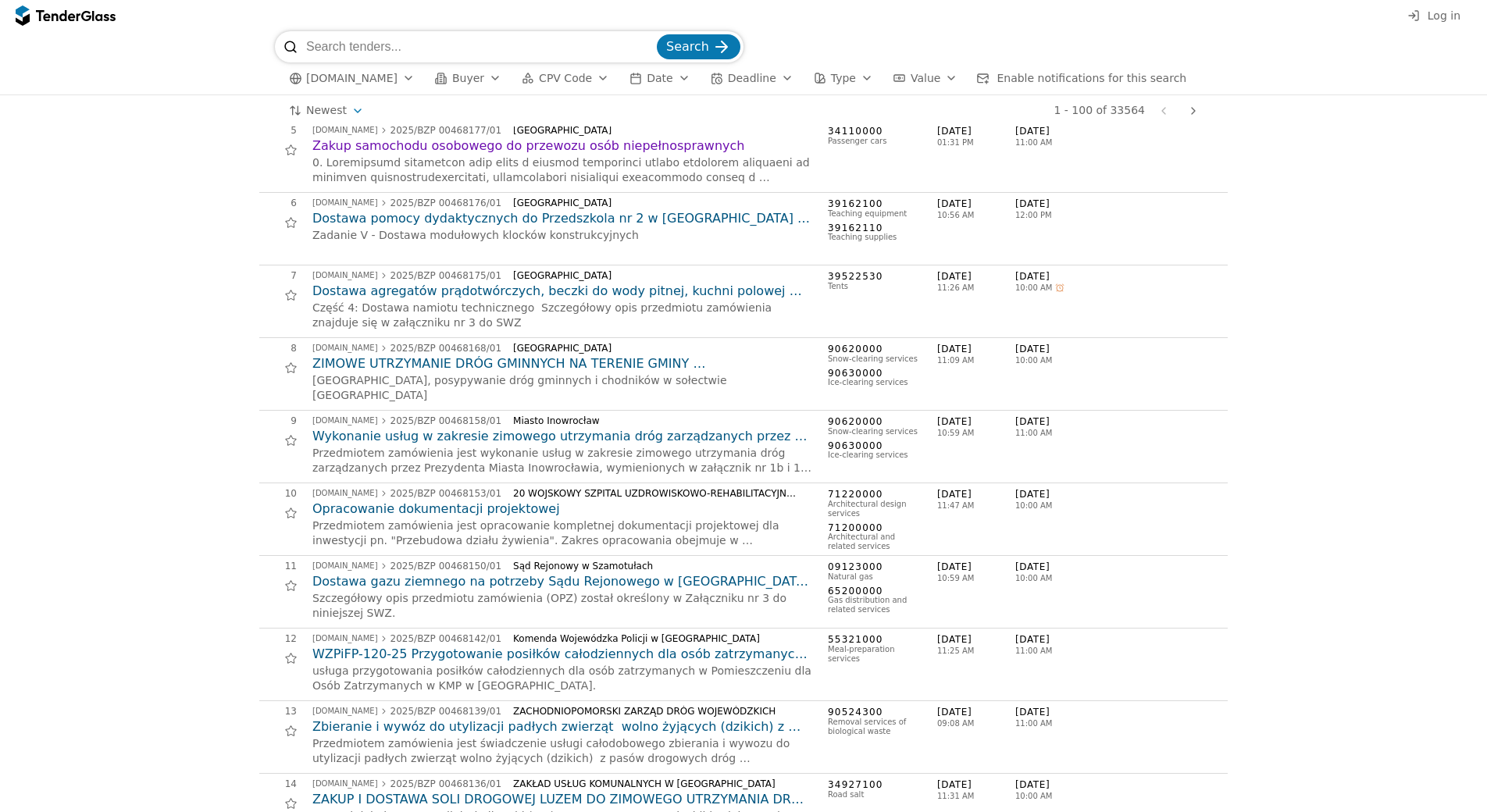
click at [558, 435] on h2 "Wykonanie usług w zakresie zimowego utrzymania dróg zarządzanych przez Prezyden…" at bounding box center [562, 436] width 500 height 17
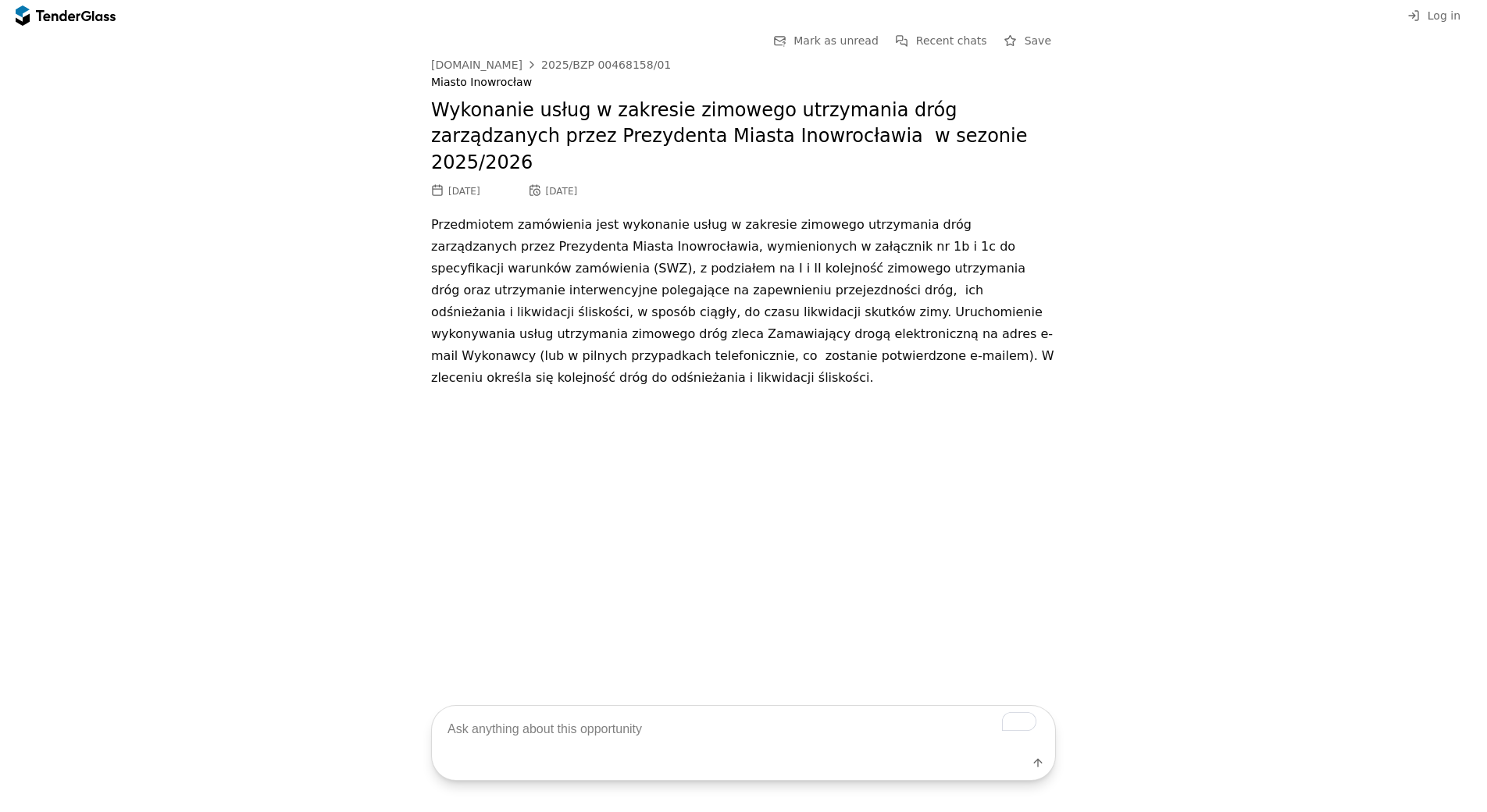
click at [619, 311] on p "Przedmiotem zamówienia jest wykonanie usług w zakresie zimowego utrzymania dróg…" at bounding box center [743, 301] width 625 height 175
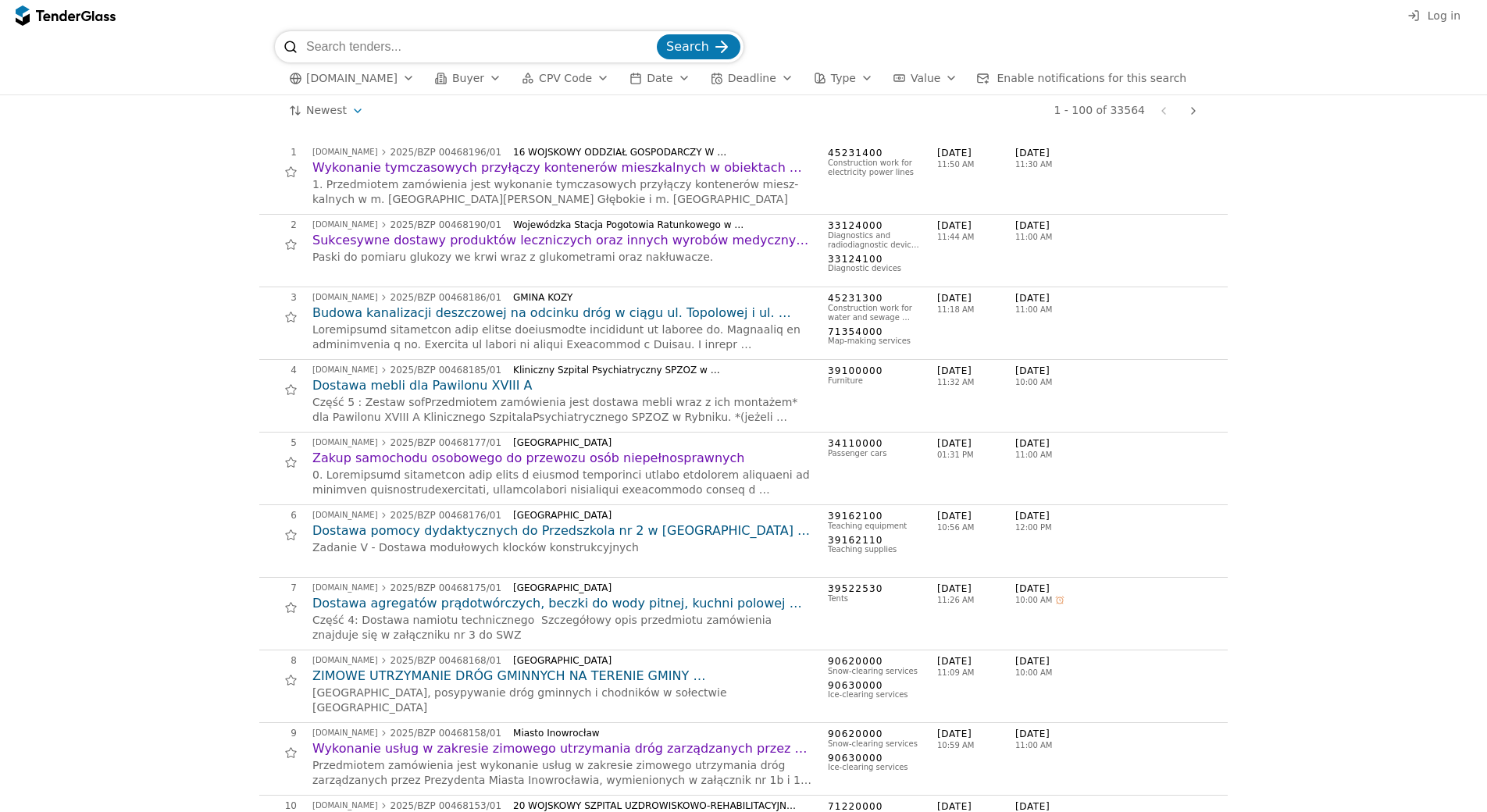
scroll to position [937, 0]
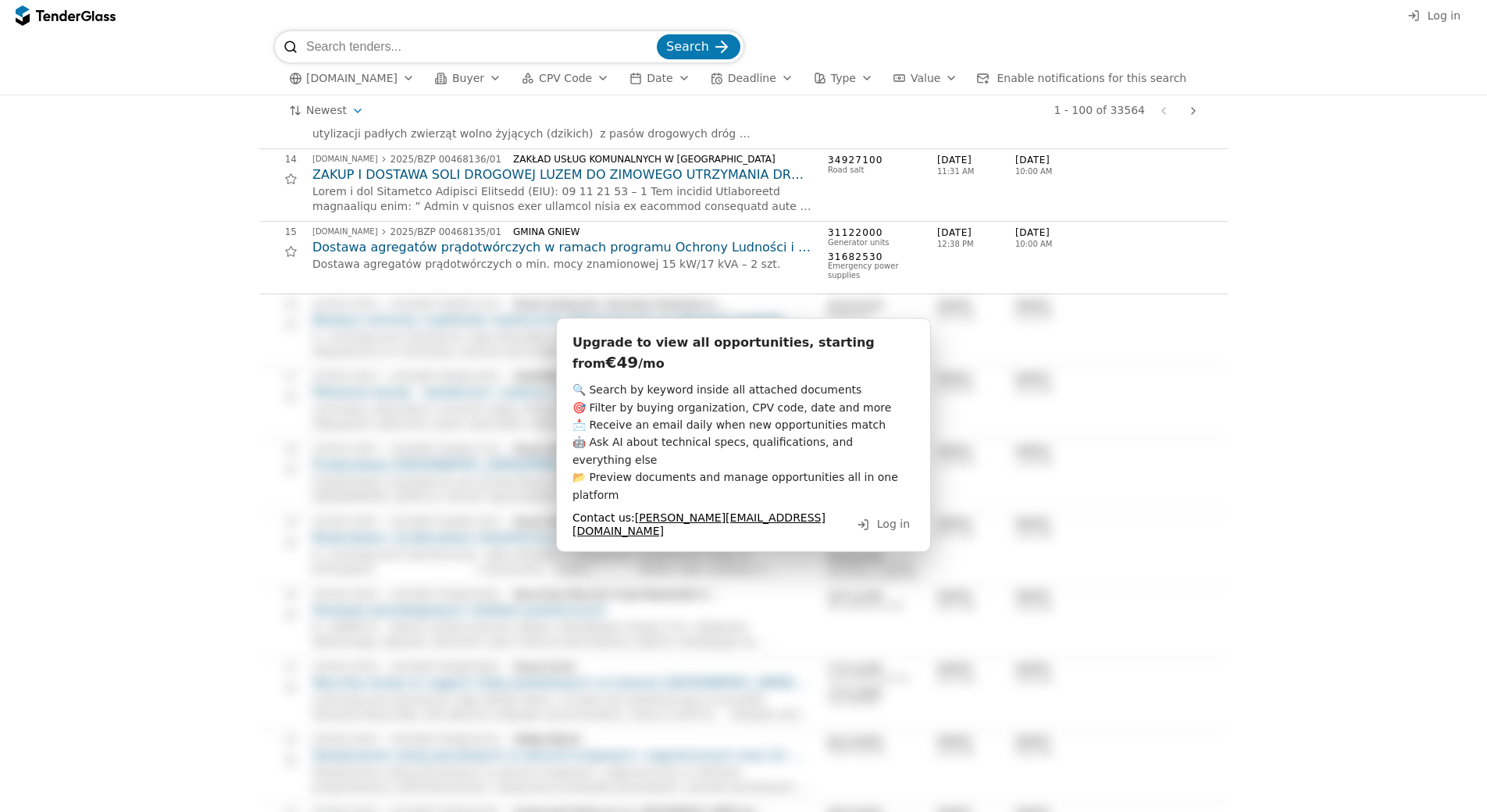
click at [475, 247] on h2 "Dostawa agregatów prądotwórczych w ramach programu Ochrony Ludności i Obrony Cy…" at bounding box center [562, 247] width 500 height 17
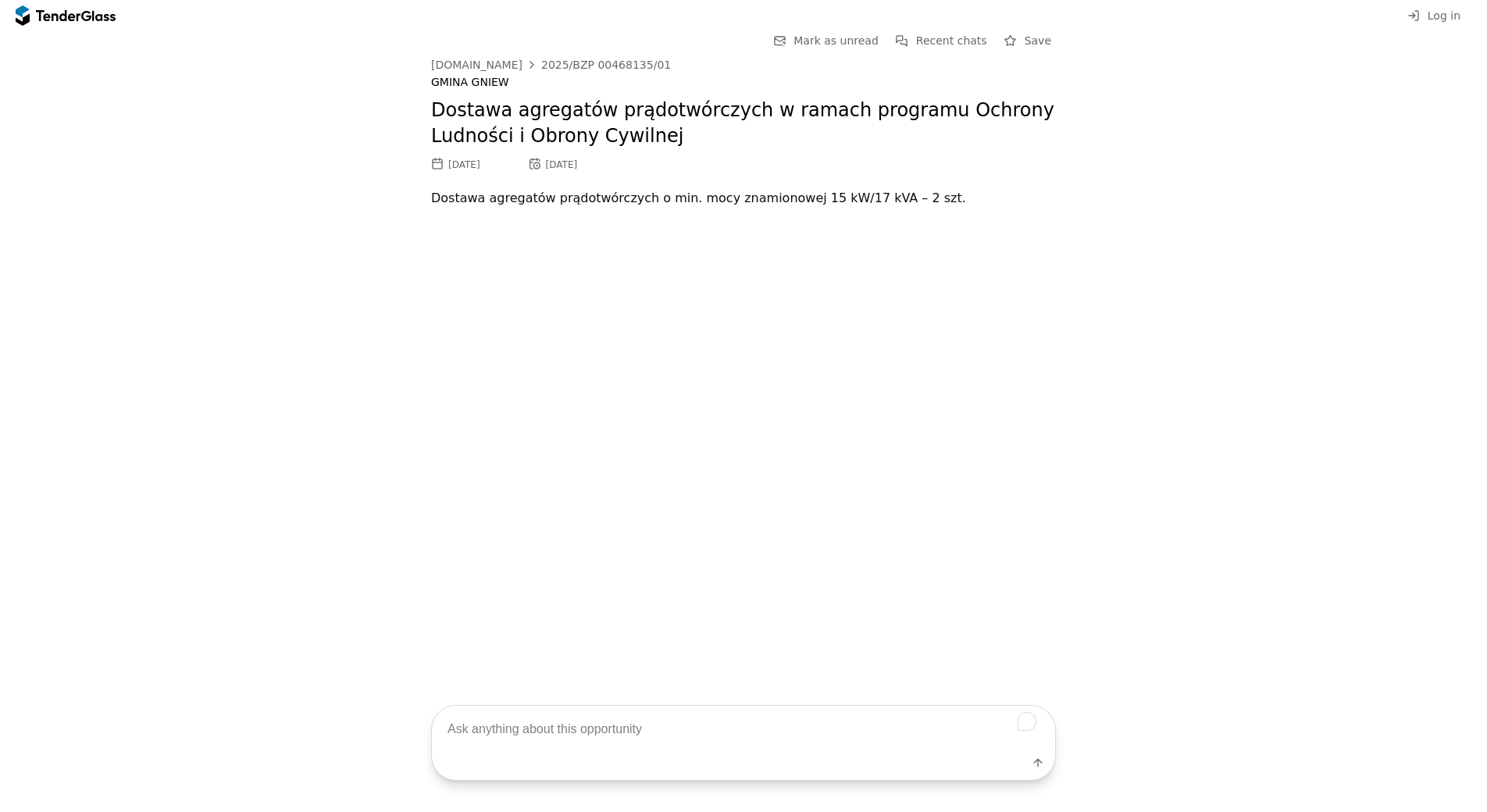
click at [839, 193] on p "Dostawa agregatów prądotwórczych o min. mocy znamionowej 15 kW/17 kVA – 2 szt." at bounding box center [743, 198] width 625 height 22
click at [882, 197] on p "Dostawa agregatów prądotwórczych o min. mocy znamionowej 15 kW/17 kVA – 2 szt." at bounding box center [743, 198] width 625 height 22
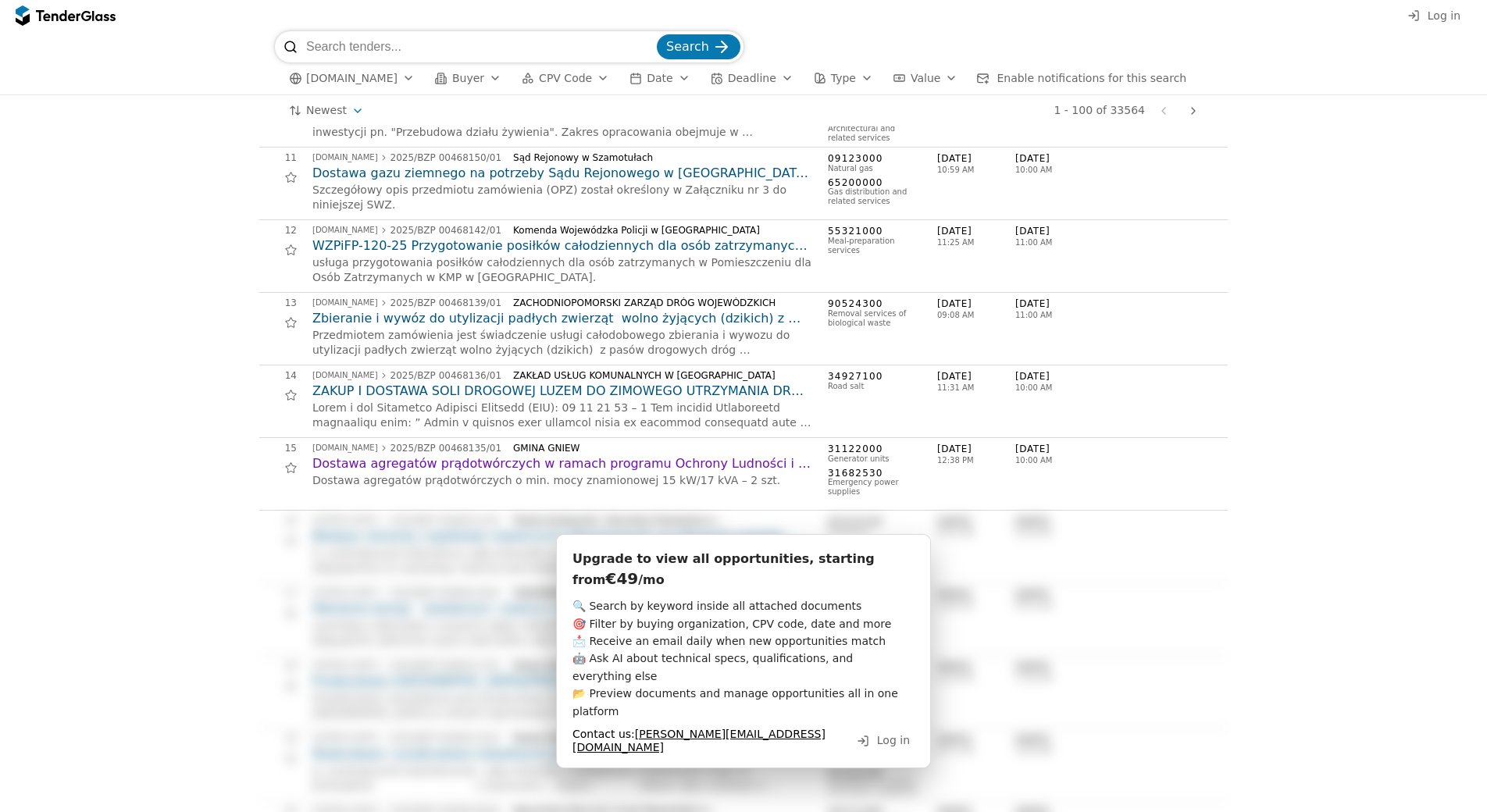
scroll to position [312, 0]
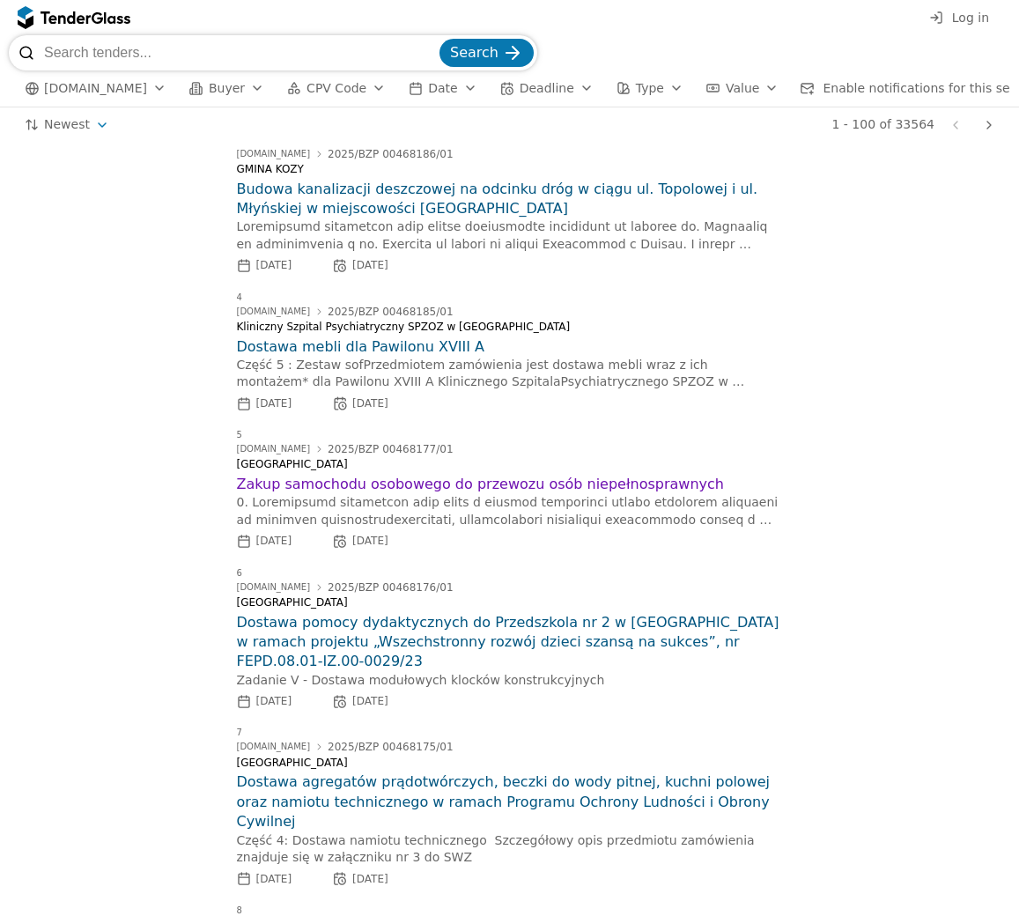
click at [656, 136] on div "1 - 100 of 33564 Previous page Next page" at bounding box center [563, 124] width 876 height 35
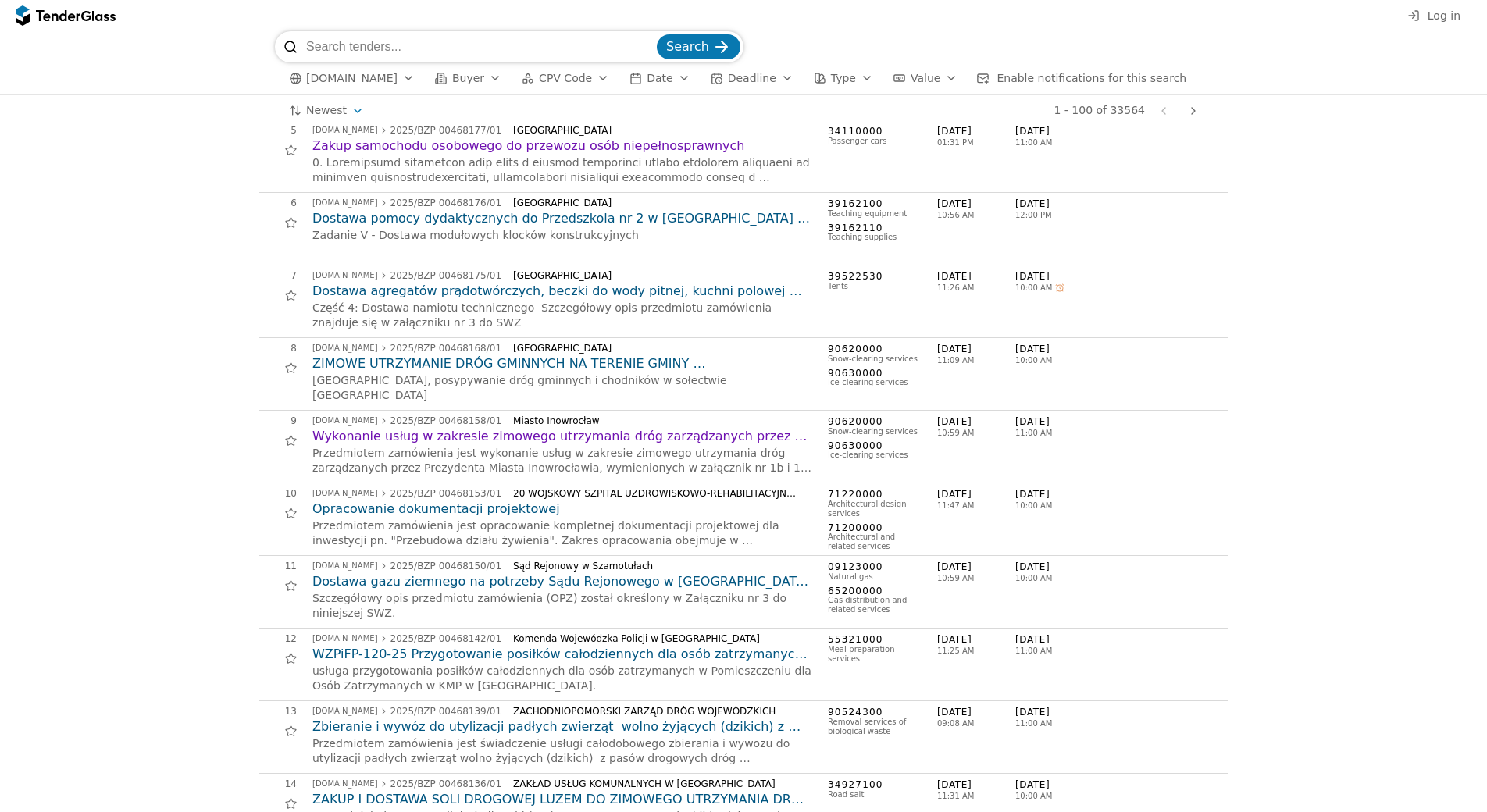
click at [341, 82] on span "[DOMAIN_NAME]" at bounding box center [351, 78] width 91 height 13
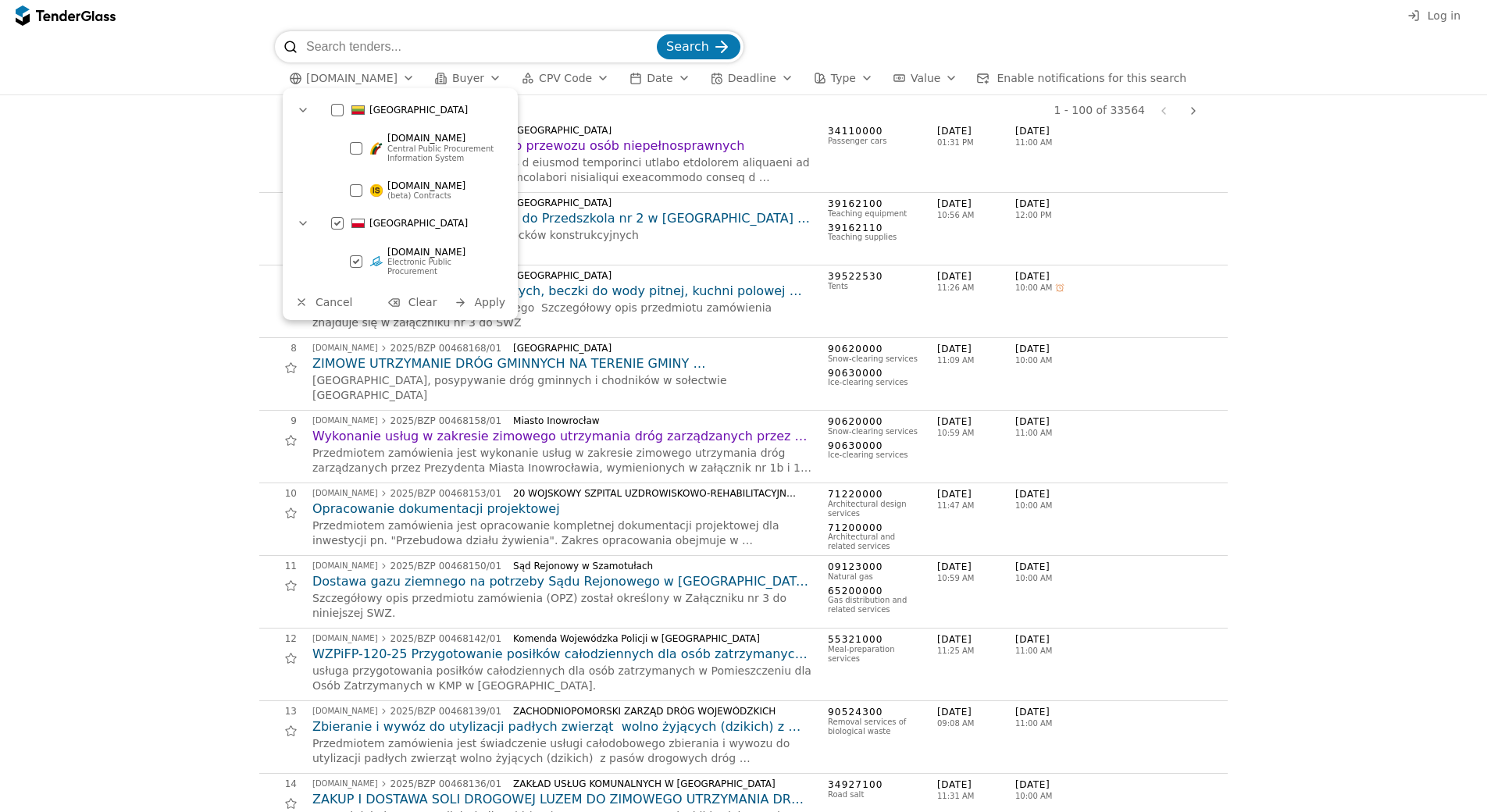
drag, startPoint x: 331, startPoint y: 108, endPoint x: 336, endPoint y: 130, distance: 22.6
click at [331, 108] on div "[GEOGRAPHIC_DATA]" at bounding box center [417, 110] width 187 height 25
click at [335, 228] on div at bounding box center [338, 223] width 55 height 53
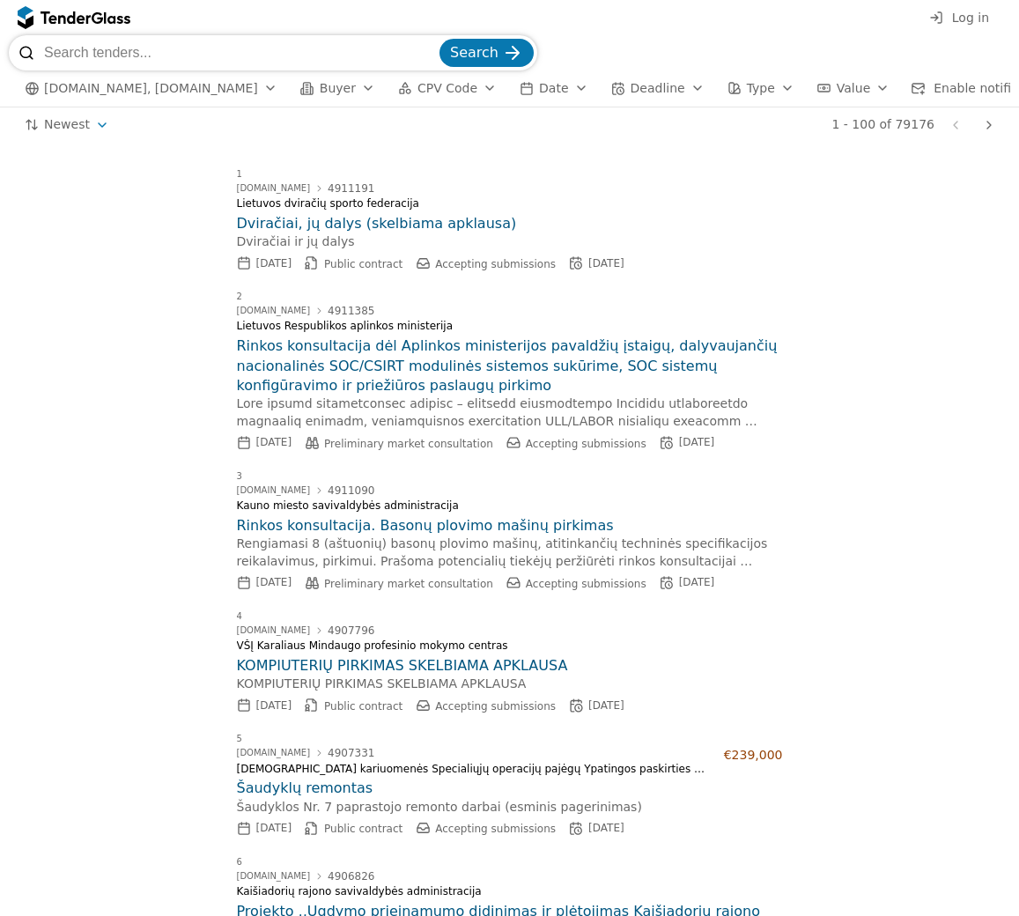
click at [708, 251] on div "Dviračiai ir jų dalys" at bounding box center [510, 242] width 546 height 18
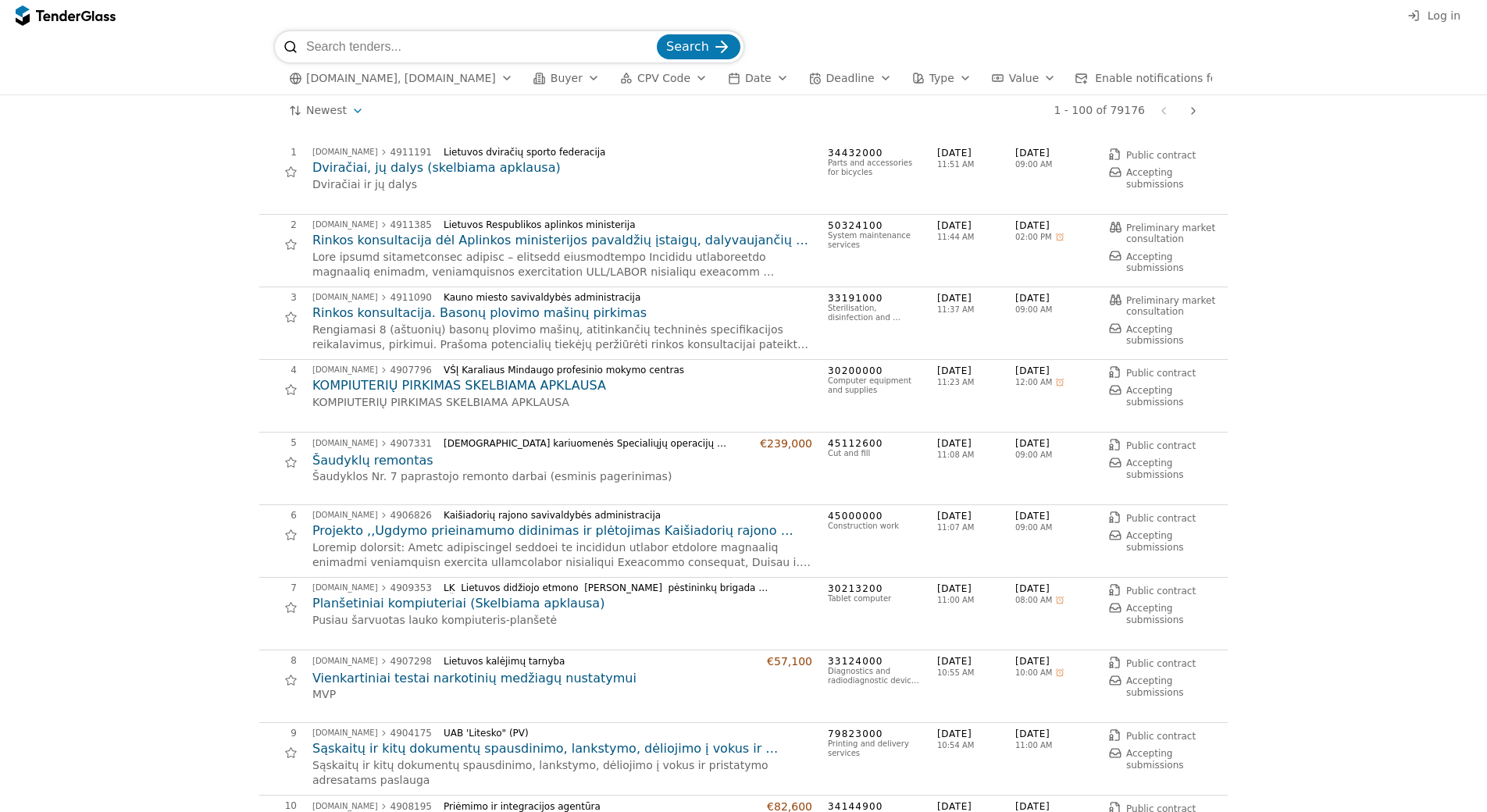
click at [442, 78] on span "[DOMAIN_NAME], [DOMAIN_NAME]" at bounding box center [401, 78] width 190 height 13
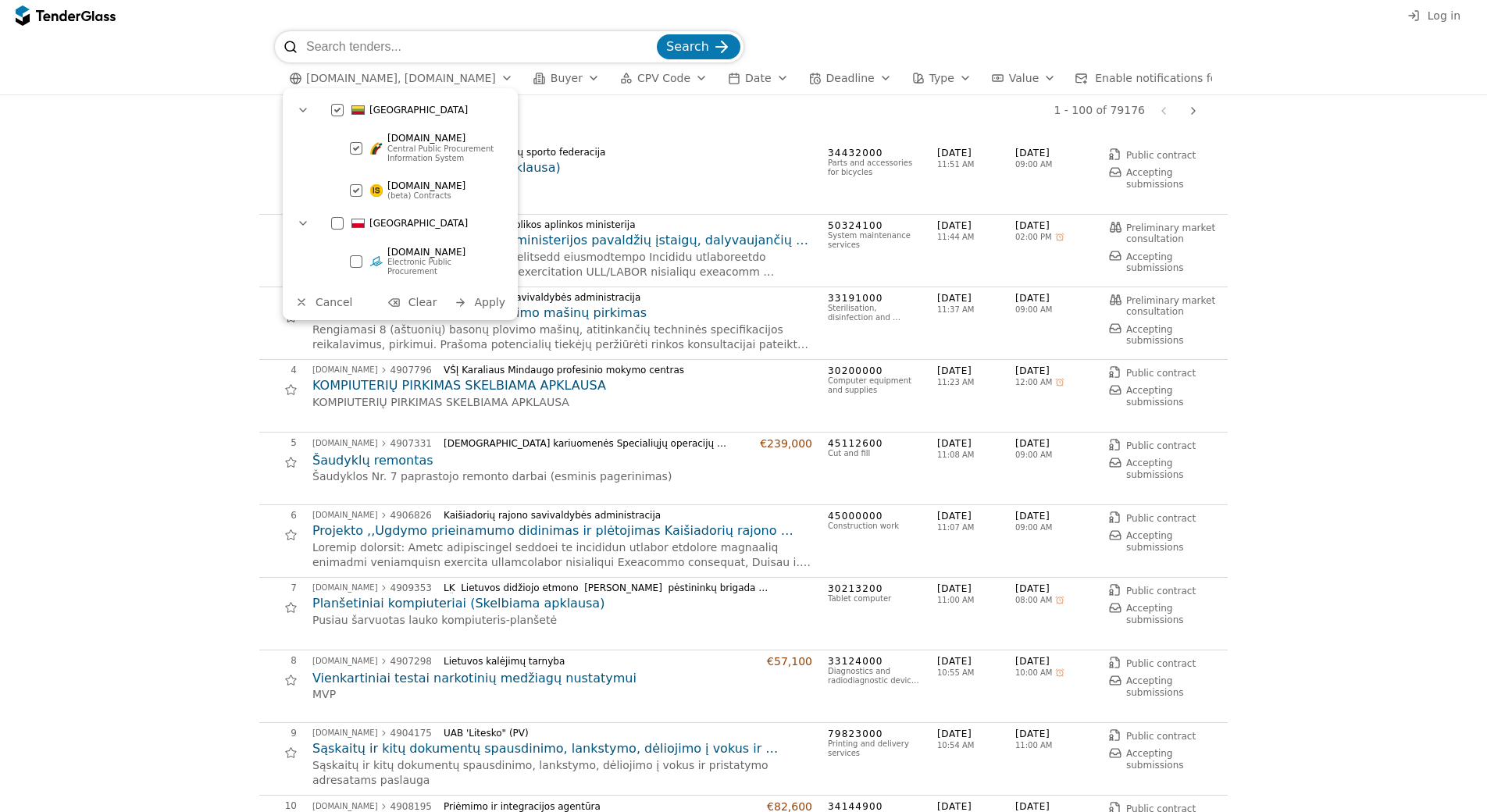
click at [356, 191] on div at bounding box center [356, 191] width 55 height 53
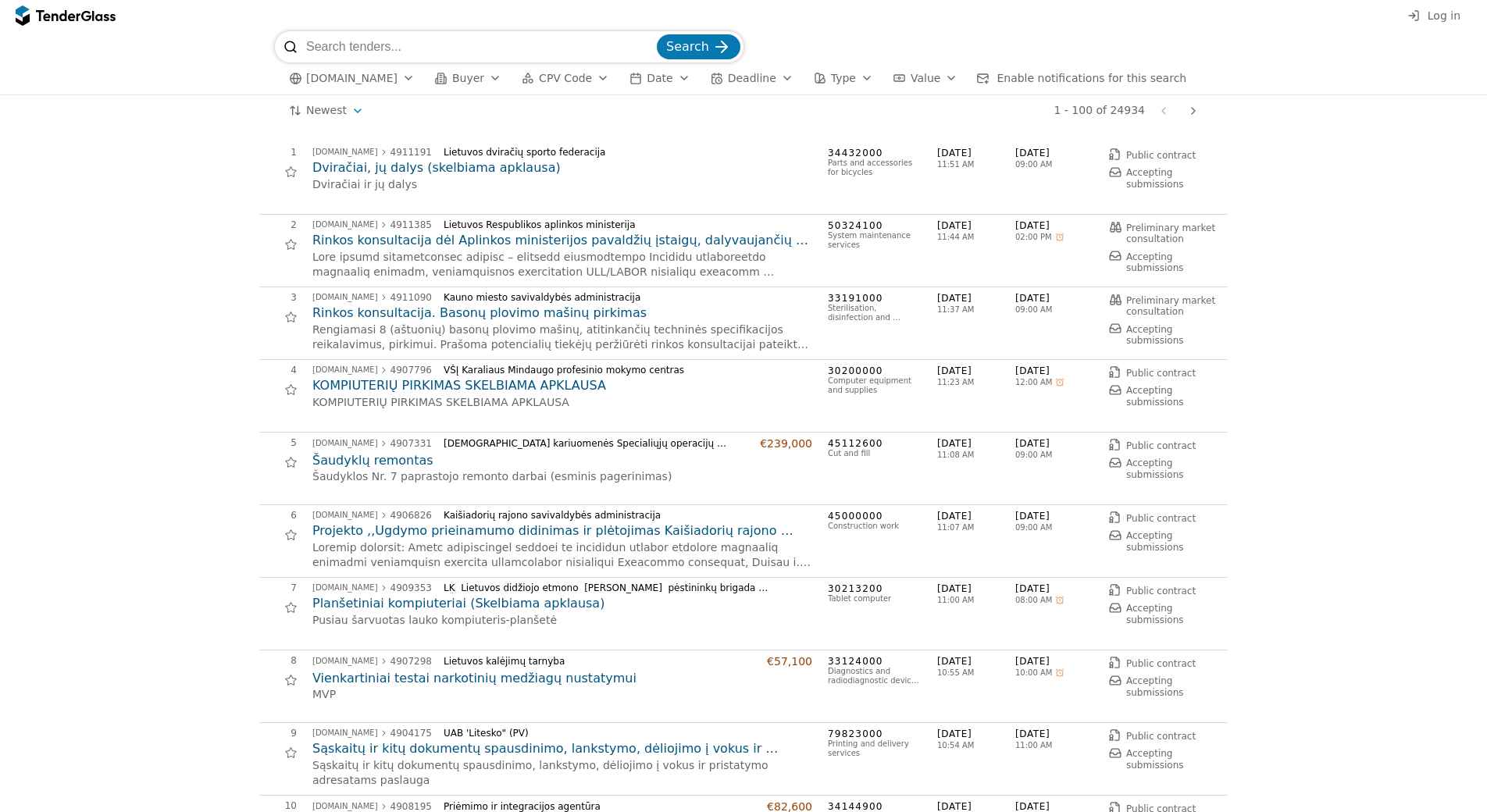
click at [831, 80] on span "Type" at bounding box center [843, 78] width 25 height 12
click at [911, 74] on span "Value" at bounding box center [925, 78] width 29 height 12
click at [567, 82] on span "CPV Code" at bounding box center [566, 78] width 53 height 12
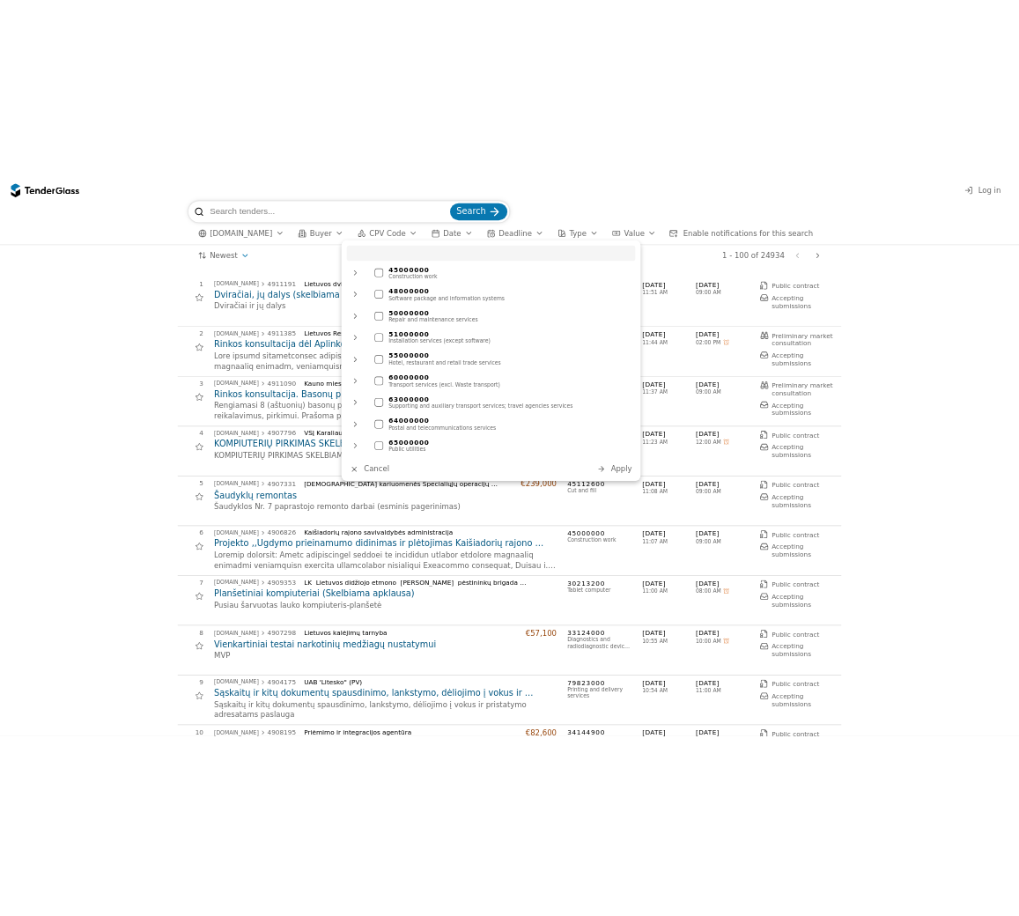
scroll to position [1298, 0]
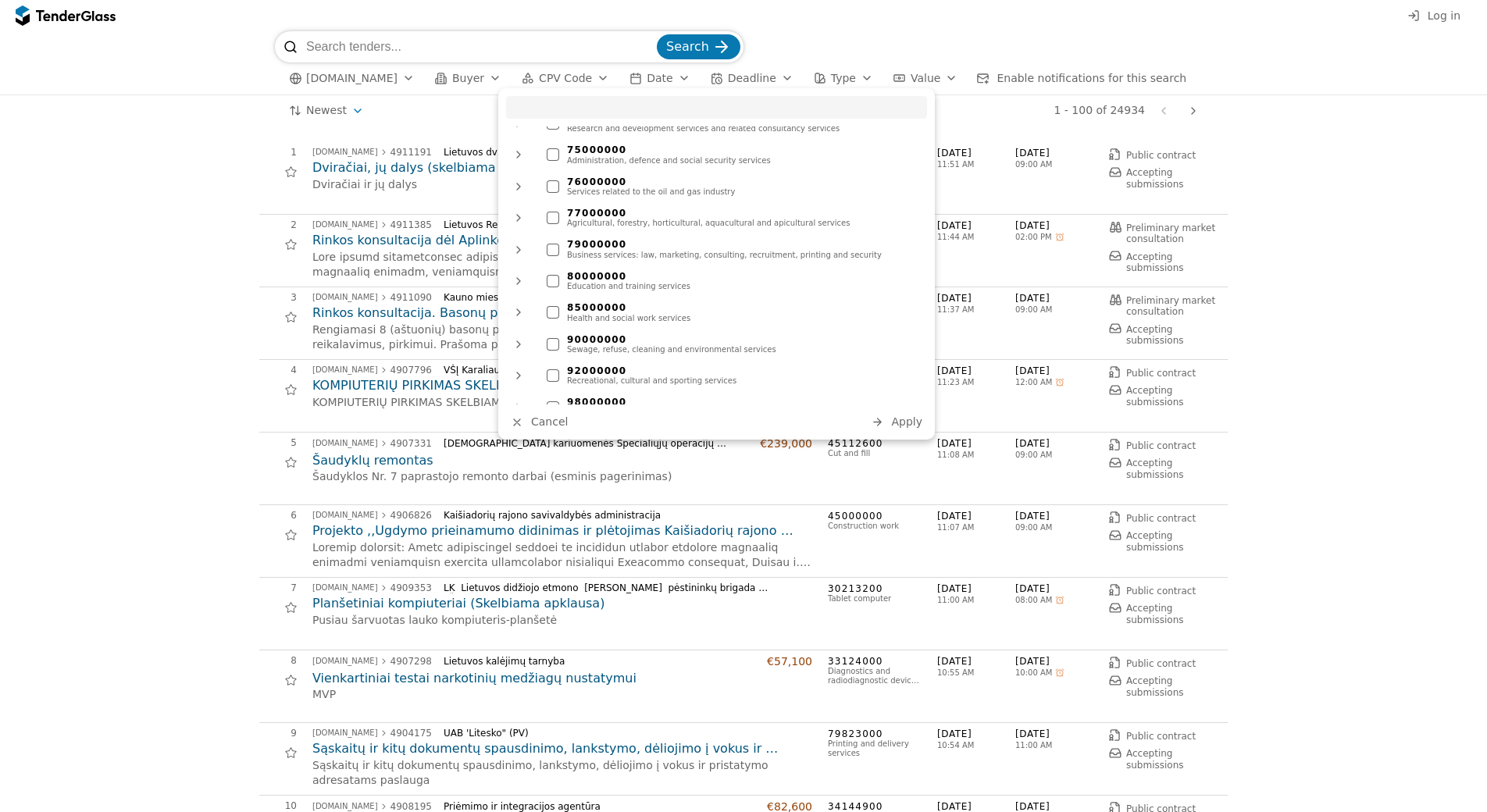
click at [189, 122] on div "Newest Save this search 1 - 100 of 24934 Previous page Next page" at bounding box center [743, 110] width 1471 height 31
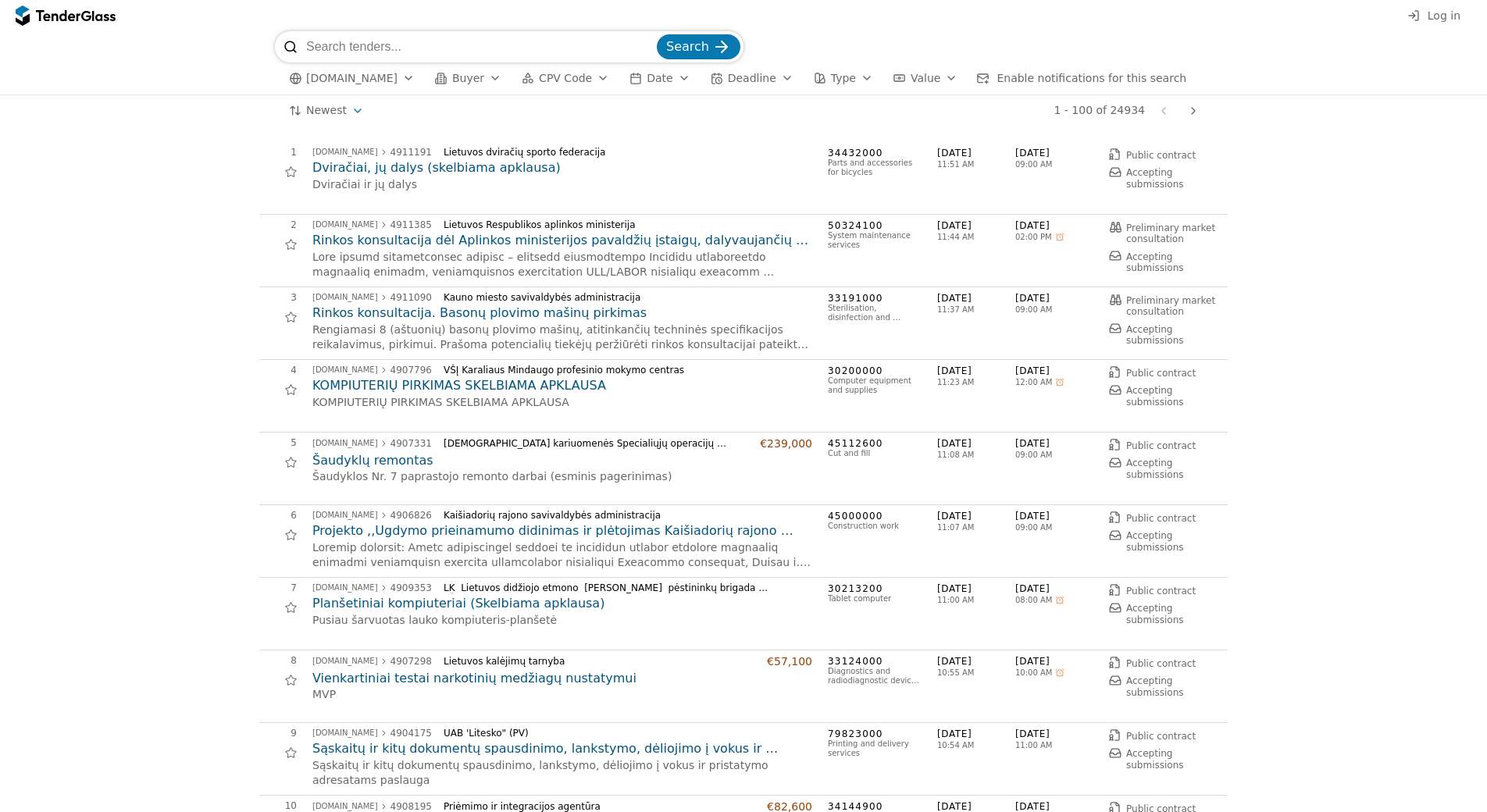
click at [423, 386] on h2 "KOMPIUTERIŲ PIRKIMAS SKELBIAMA APKLAUSA" at bounding box center [562, 385] width 500 height 17
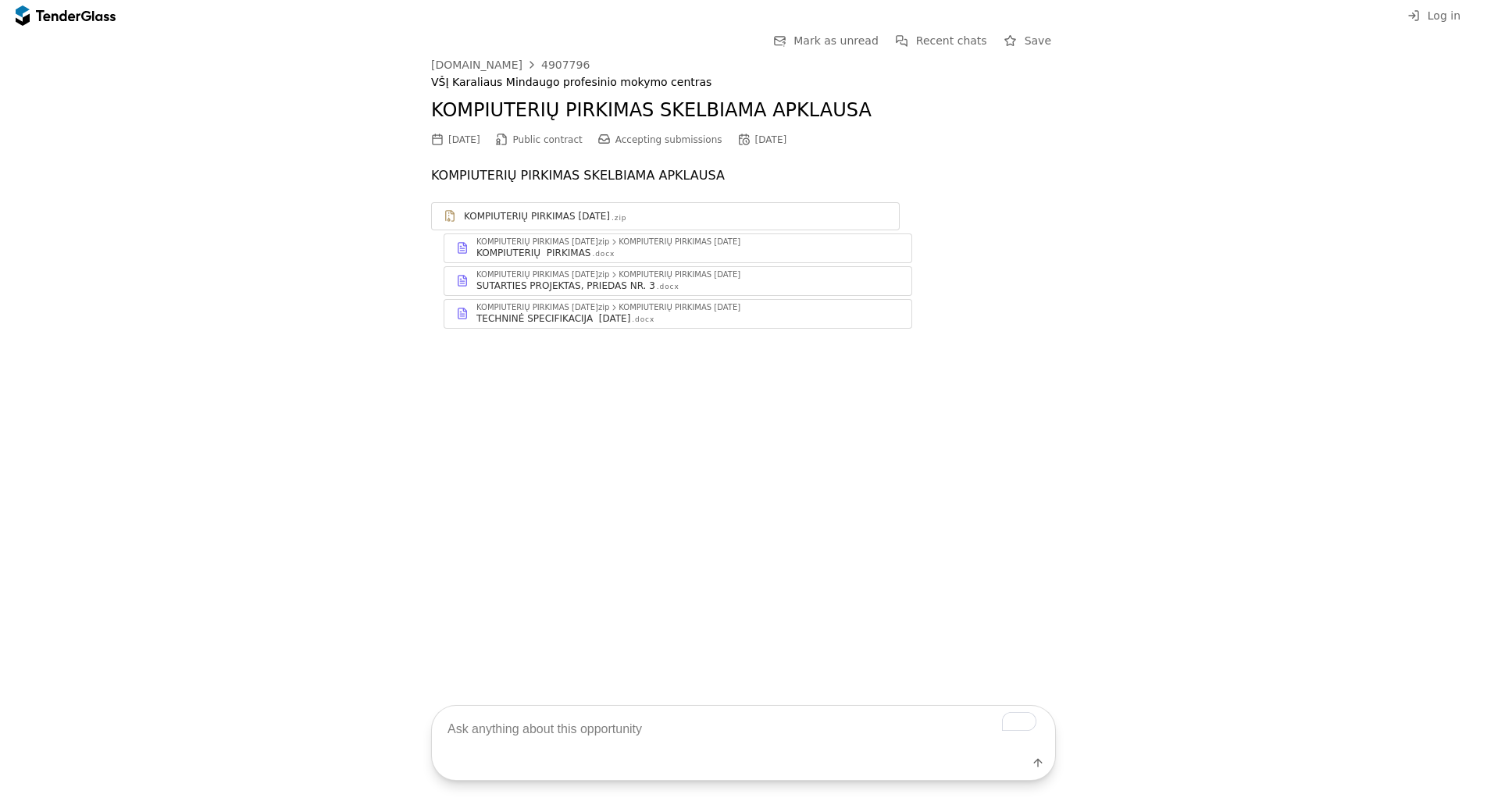
click at [553, 216] on div "KOMPIUTERIŲ PIRKIMAS [DATE]" at bounding box center [536, 216] width 146 height 12
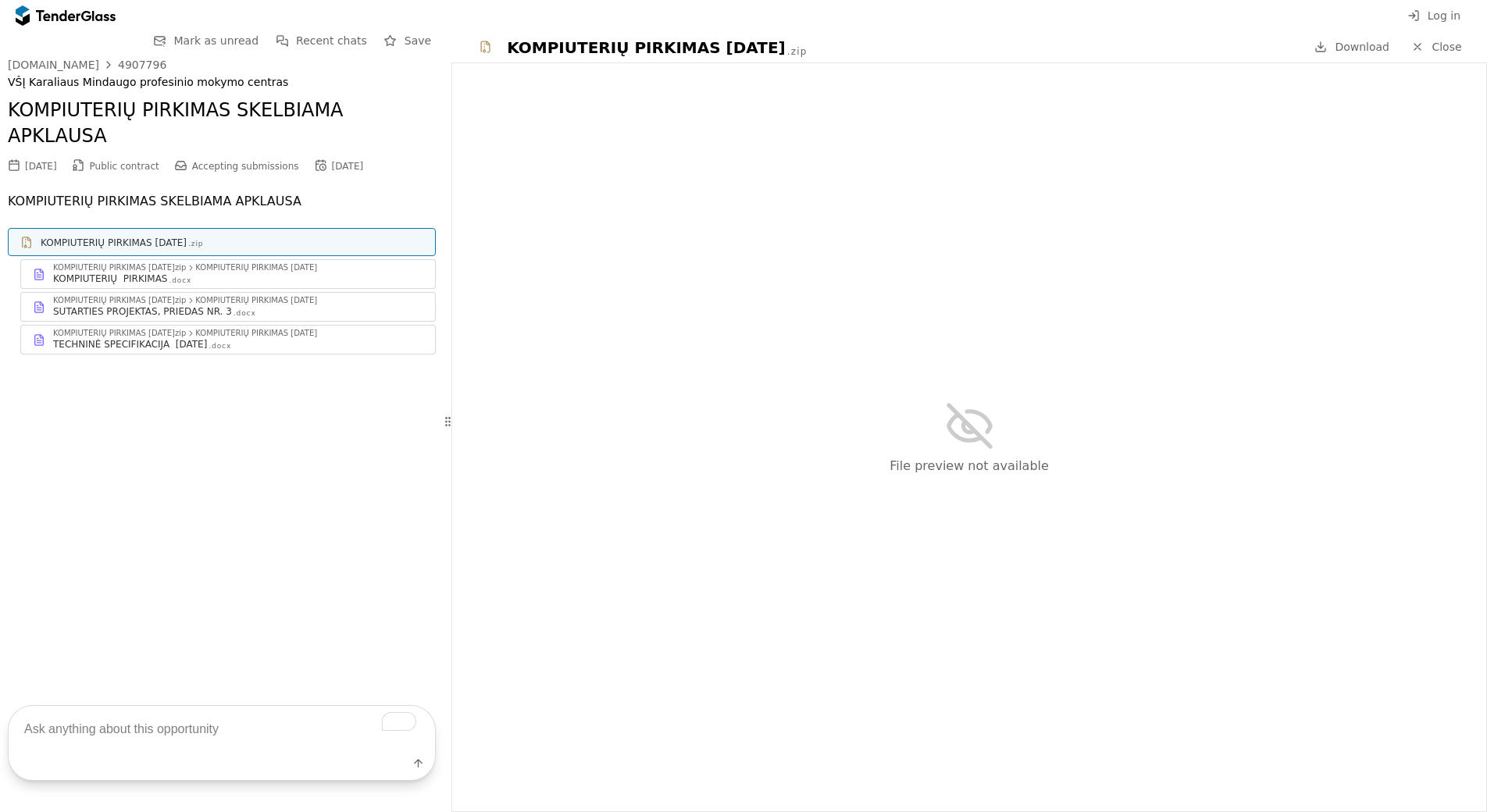
click at [278, 264] on div "KOMPIUTERIŲ PIRKIMAS [DATE]" at bounding box center [255, 268] width 121 height 8
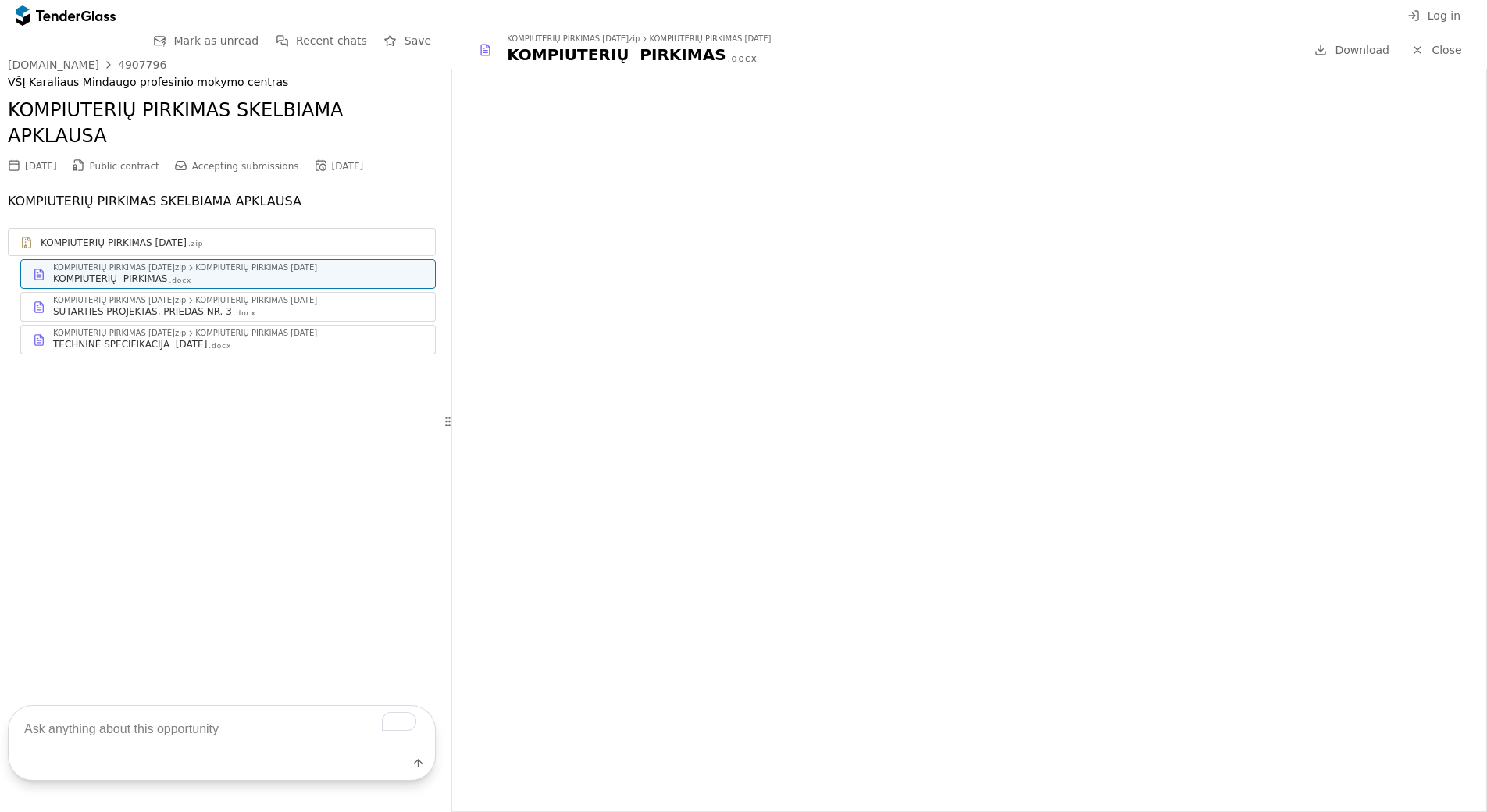
drag, startPoint x: 482, startPoint y: 308, endPoint x: 342, endPoint y: 380, distance: 157.4
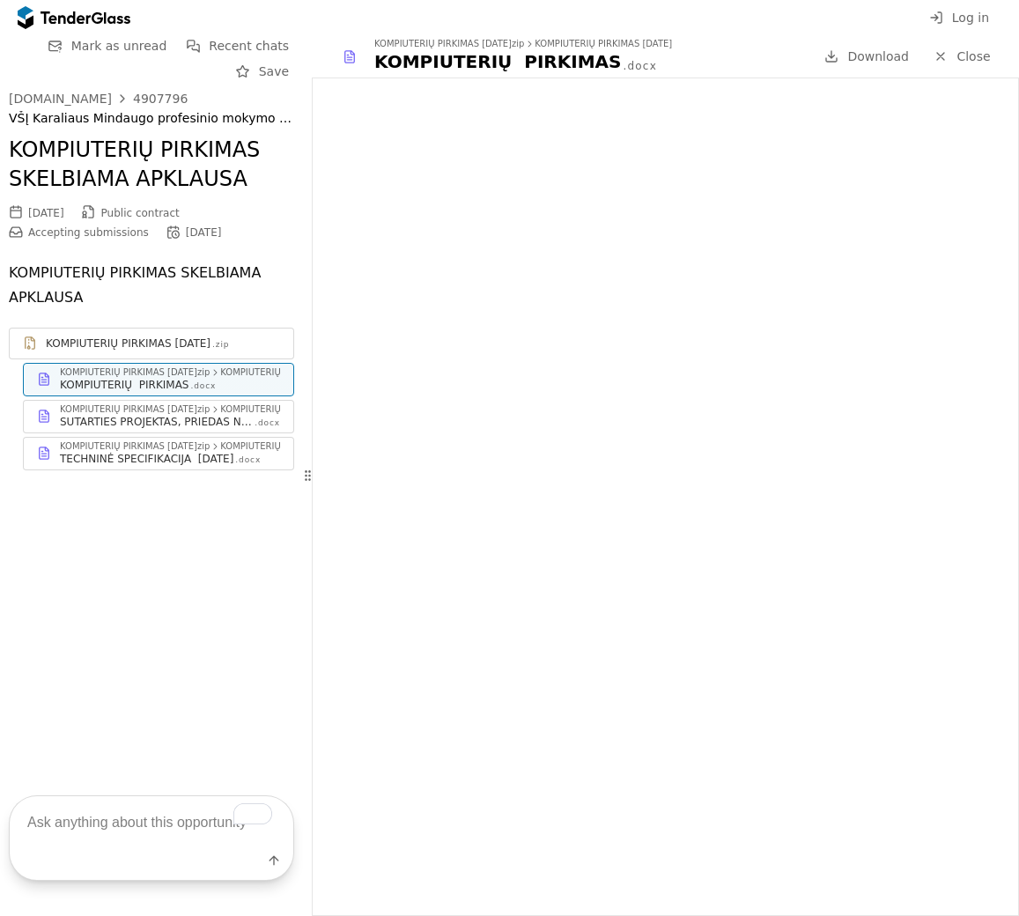
click at [58, 582] on div "Go Back Mark as unread Recent chats Save [DOMAIN_NAME] 4907796 VŠĮ Karaliaus Mi…" at bounding box center [151, 397] width 303 height 725
click at [185, 412] on div "KOMPIUTERIŲ PIRKIMAS [DATE]zip" at bounding box center [135, 409] width 150 height 9
